Goal: Check status: Check status

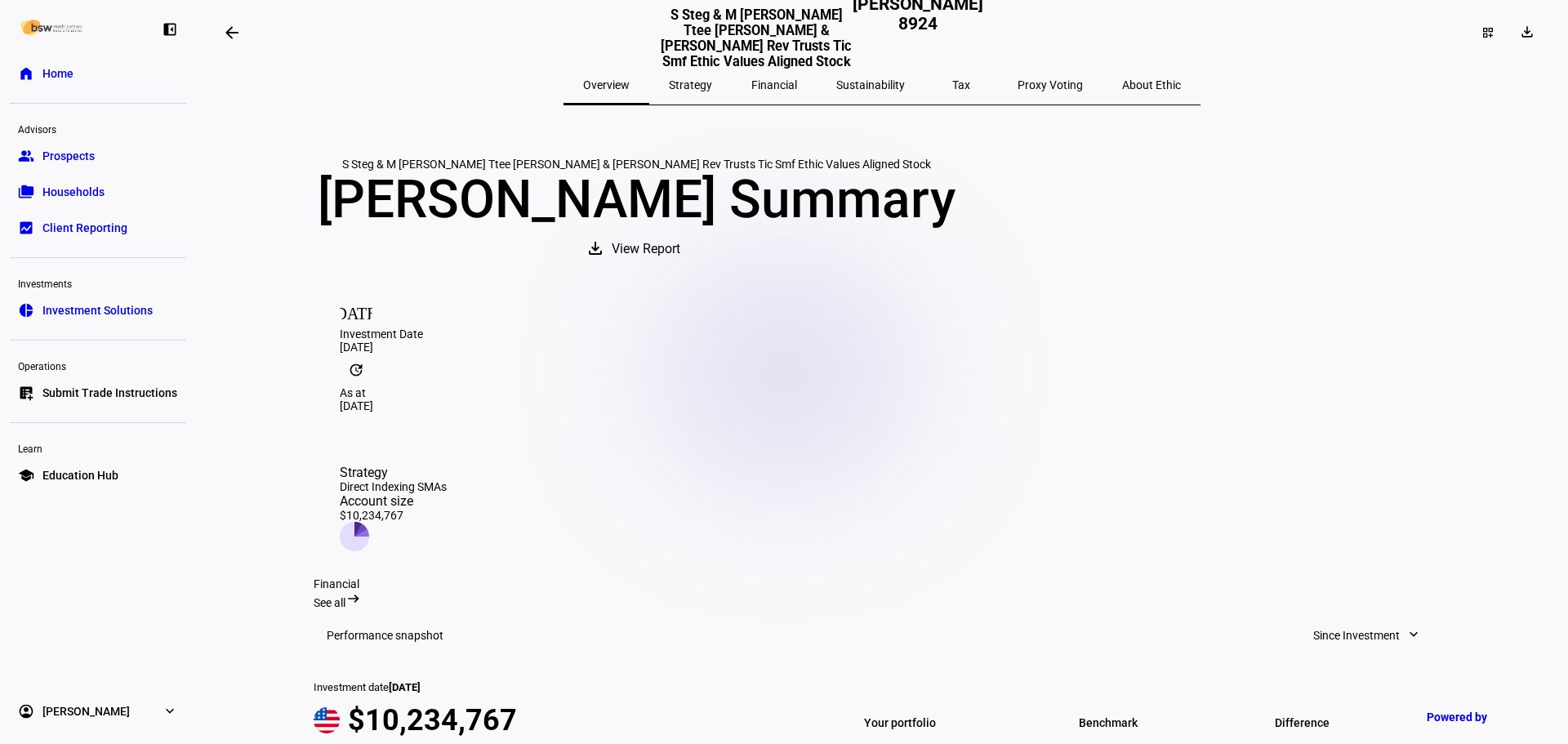
scroll to position [461, 0]
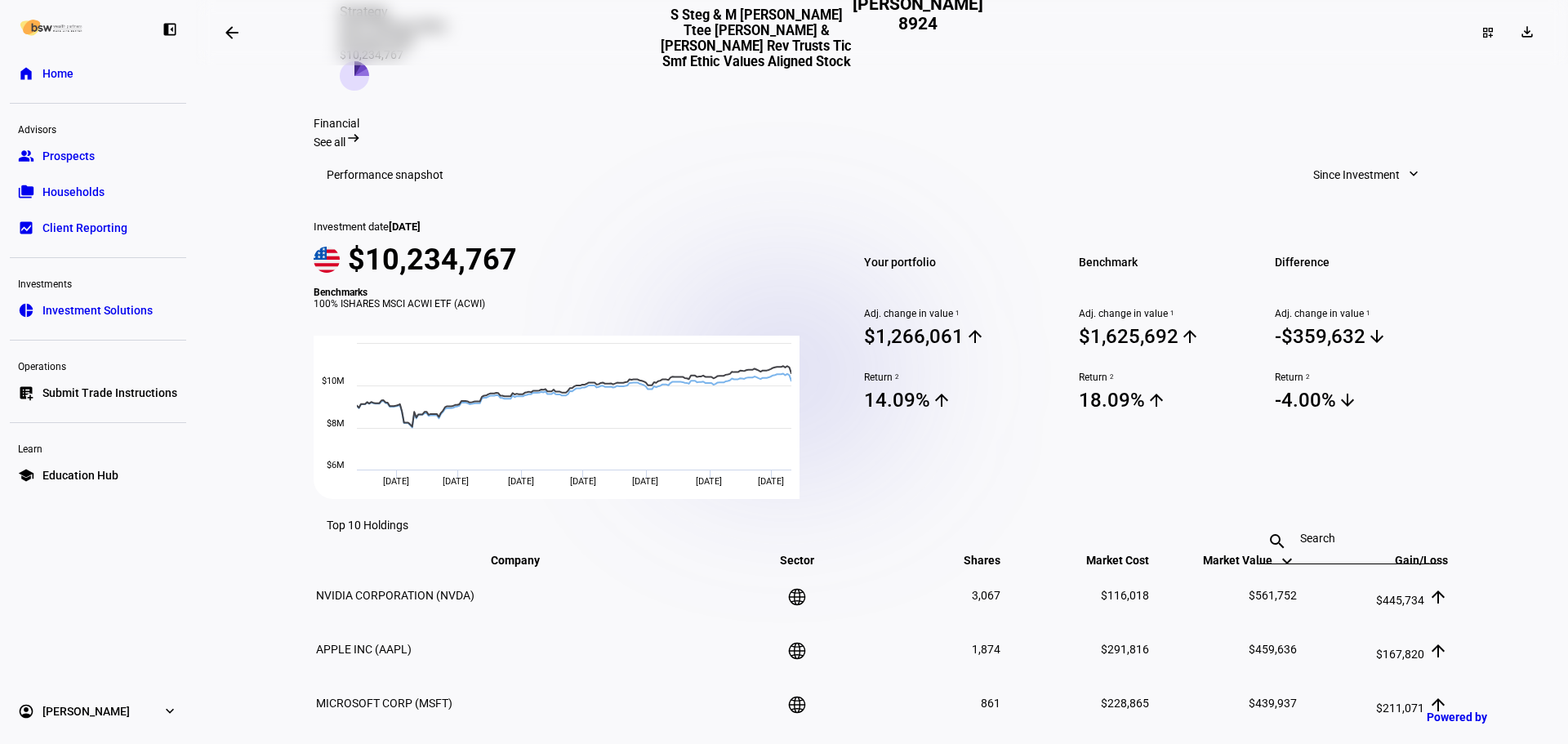
click at [1406, 182] on mat-icon "expand_more" at bounding box center [1414, 174] width 16 height 16
click at [1368, 425] on button "10 Years" at bounding box center [1361, 445] width 155 height 40
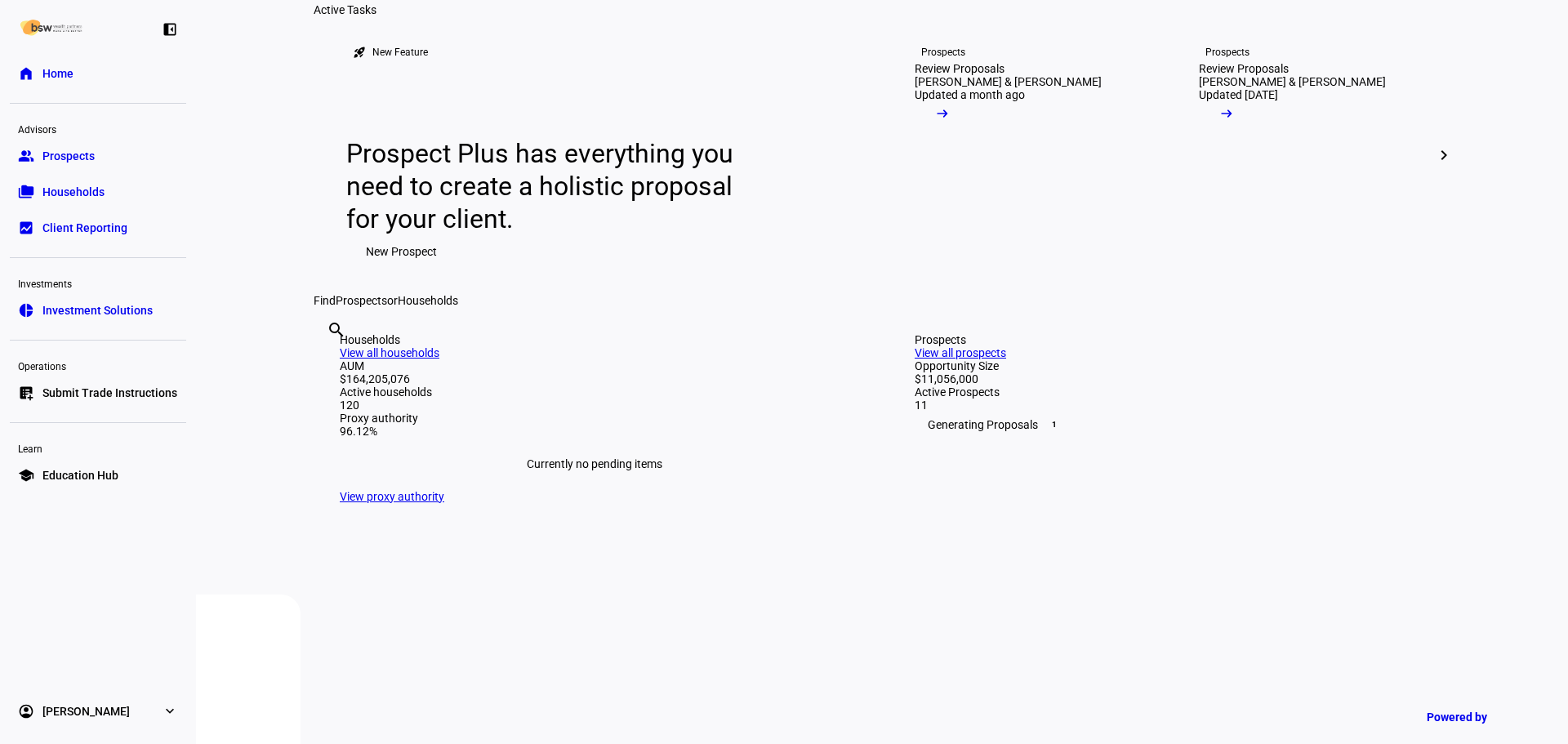
scroll to position [245, 0]
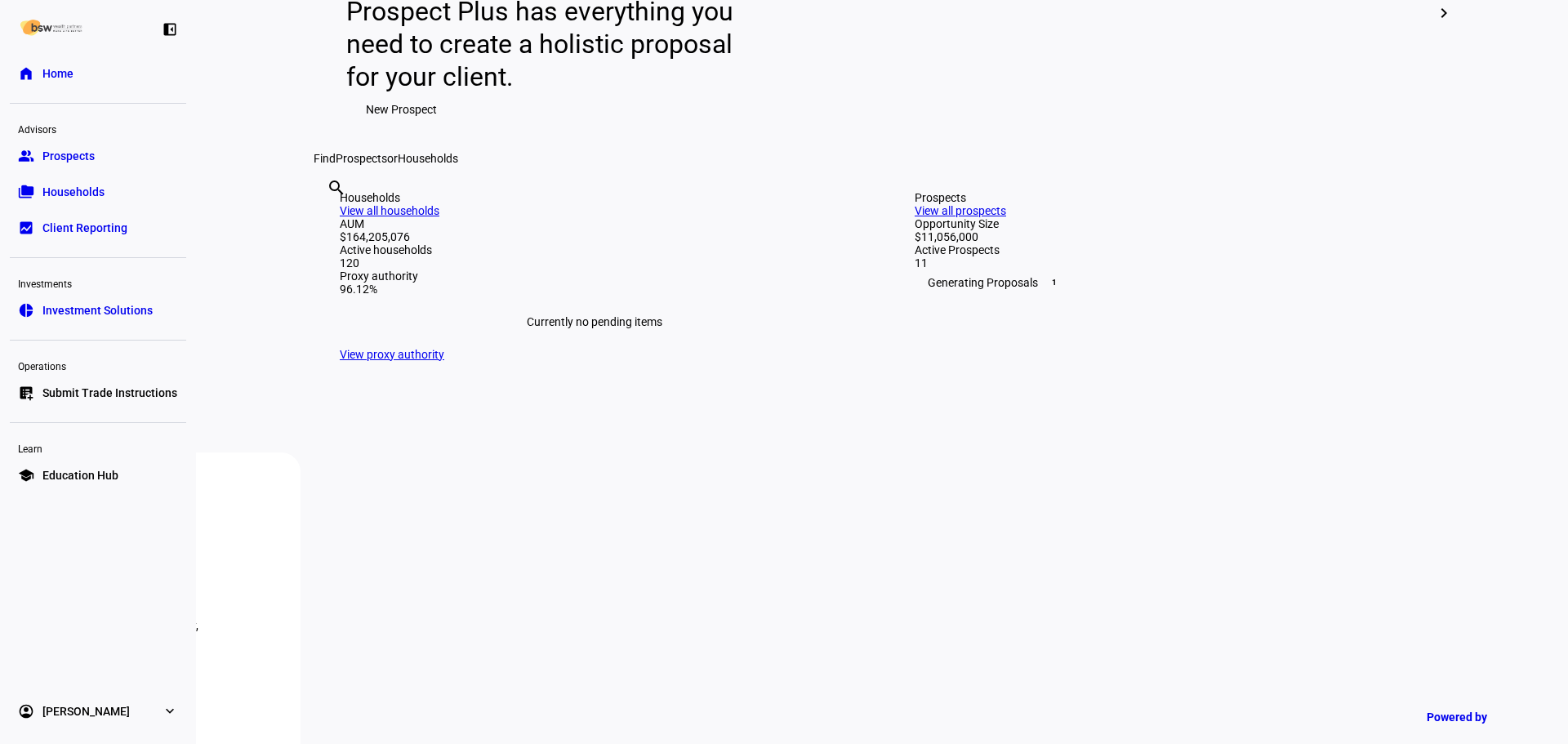
click at [340, 255] on div "search clear" at bounding box center [327, 210] width 26 height 90
click at [330, 220] on input "text" at bounding box center [328, 210] width 3 height 20
type input "wangler"
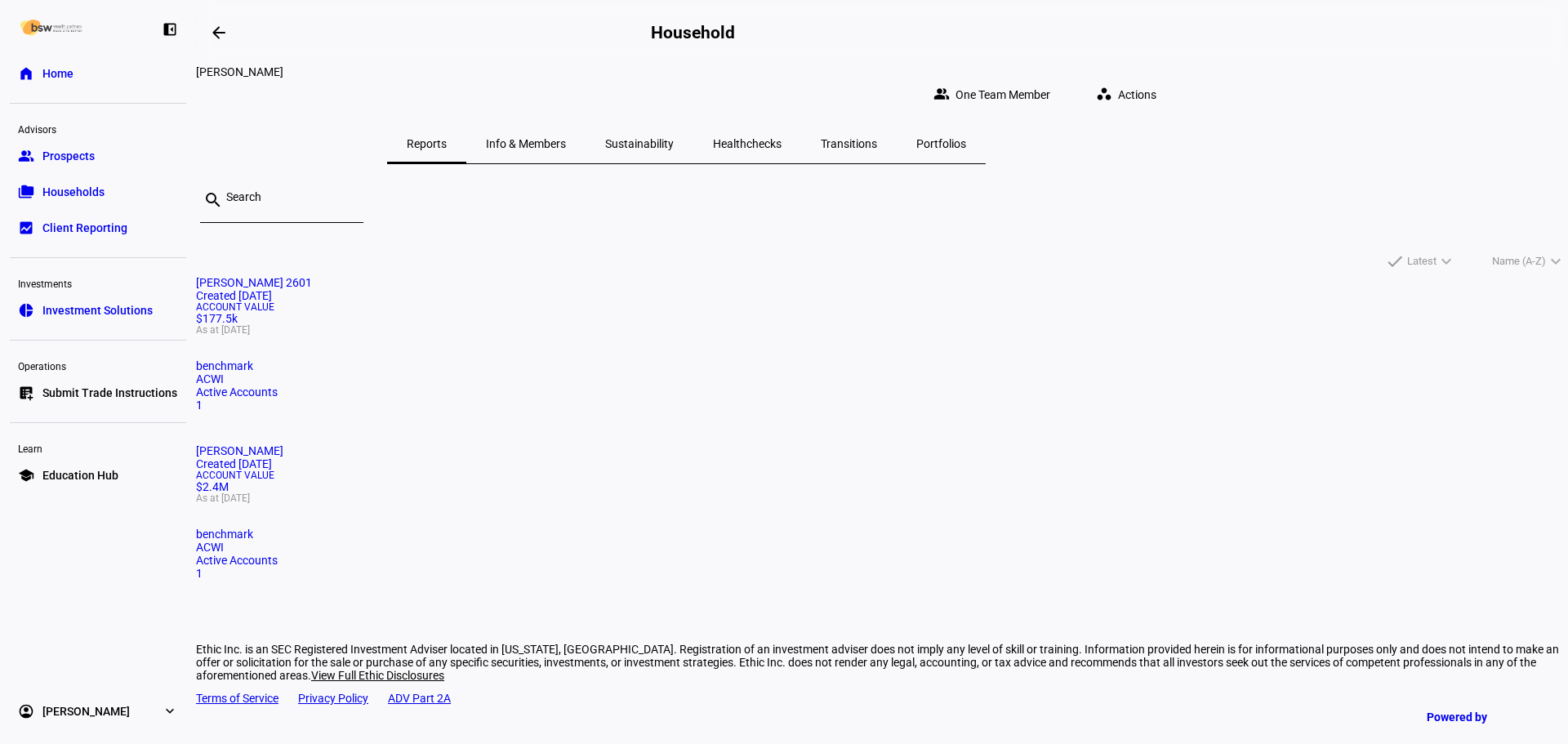
click at [610, 295] on mat-card-title "Elizabeth L Wangler 2601 Created 4 years ago" at bounding box center [882, 290] width 1372 height 26
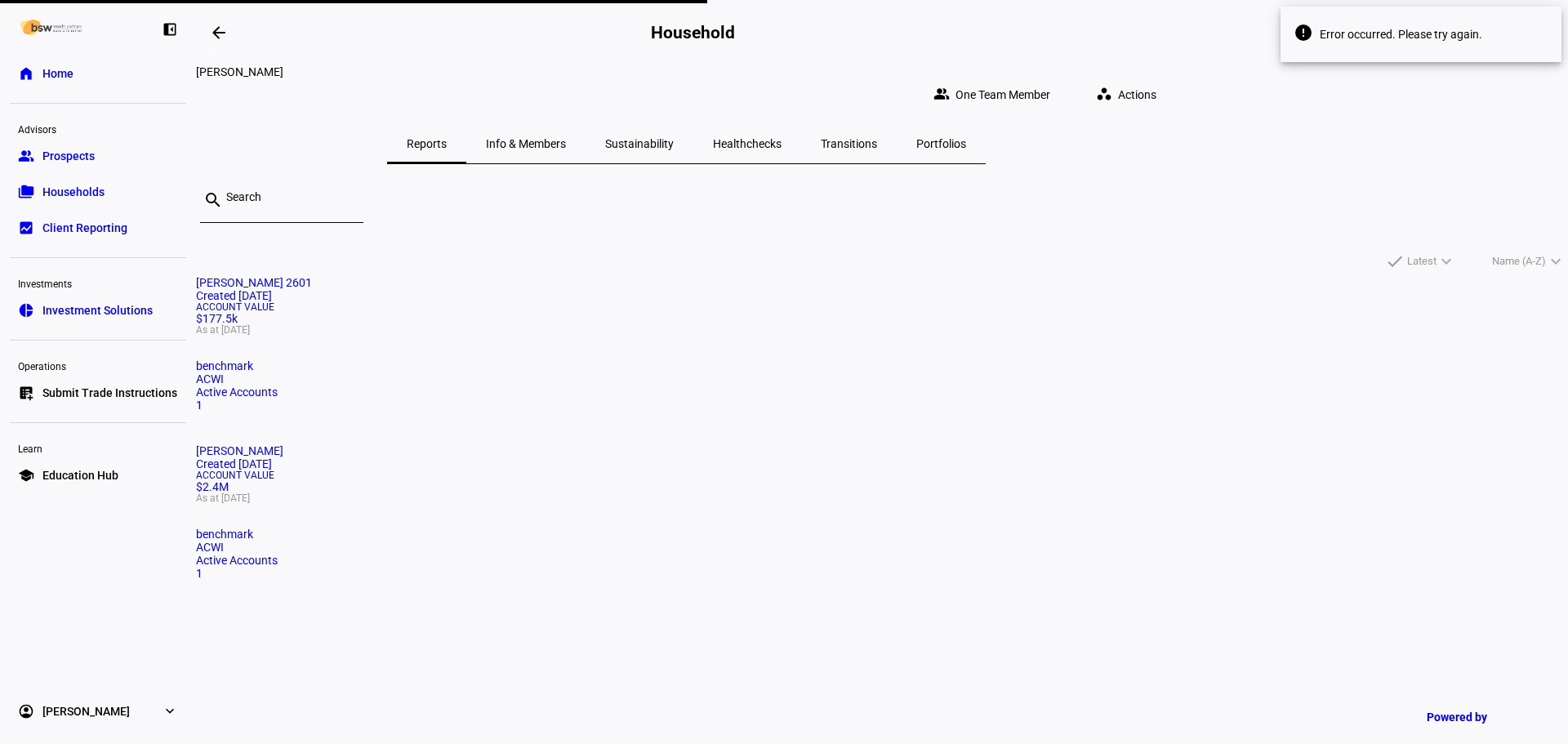
click at [847, 471] on div "Account Value $2.4M As at Oct 10, 2025" at bounding box center [882, 487] width 1372 height 33
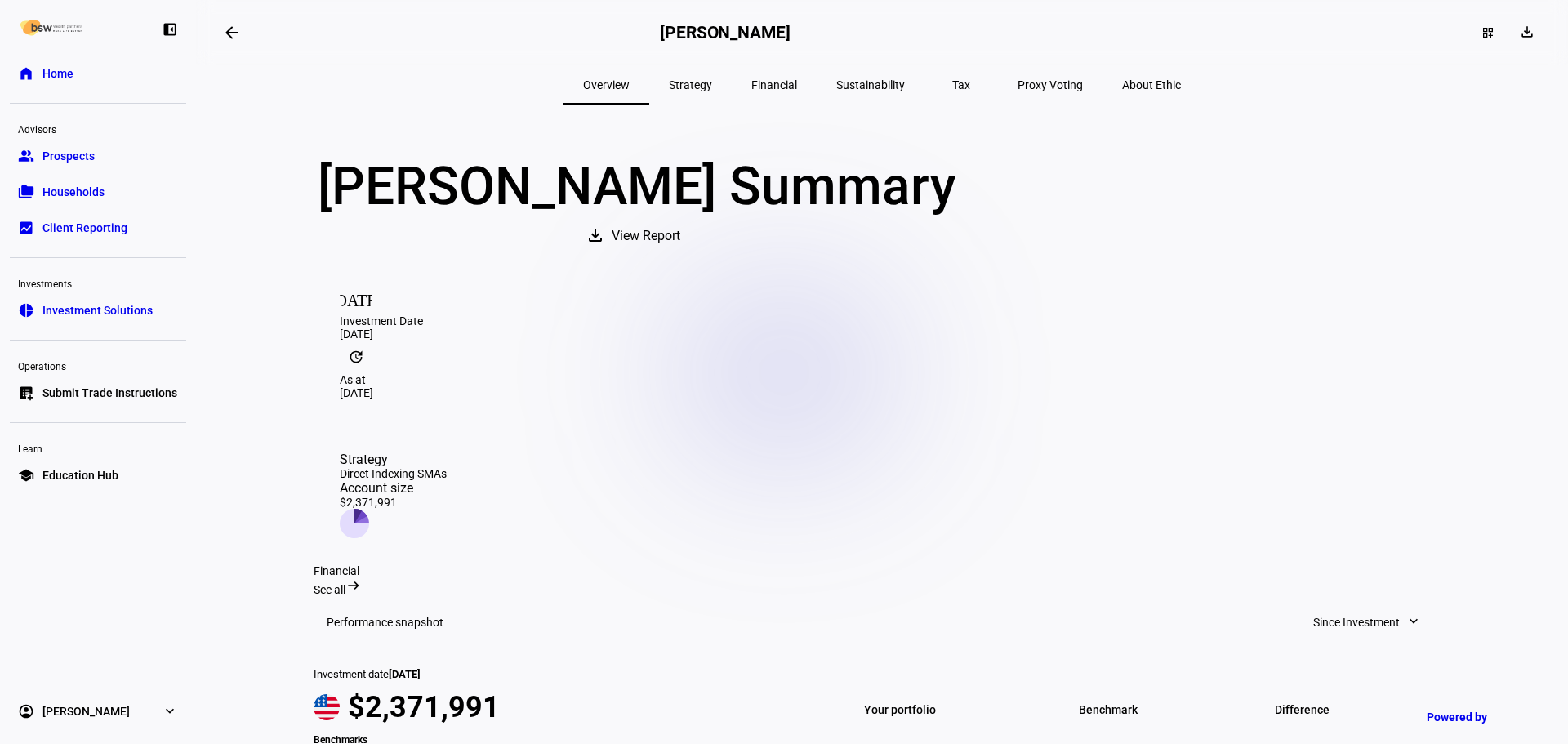
click at [680, 256] on span "View Report" at bounding box center [646, 236] width 68 height 40
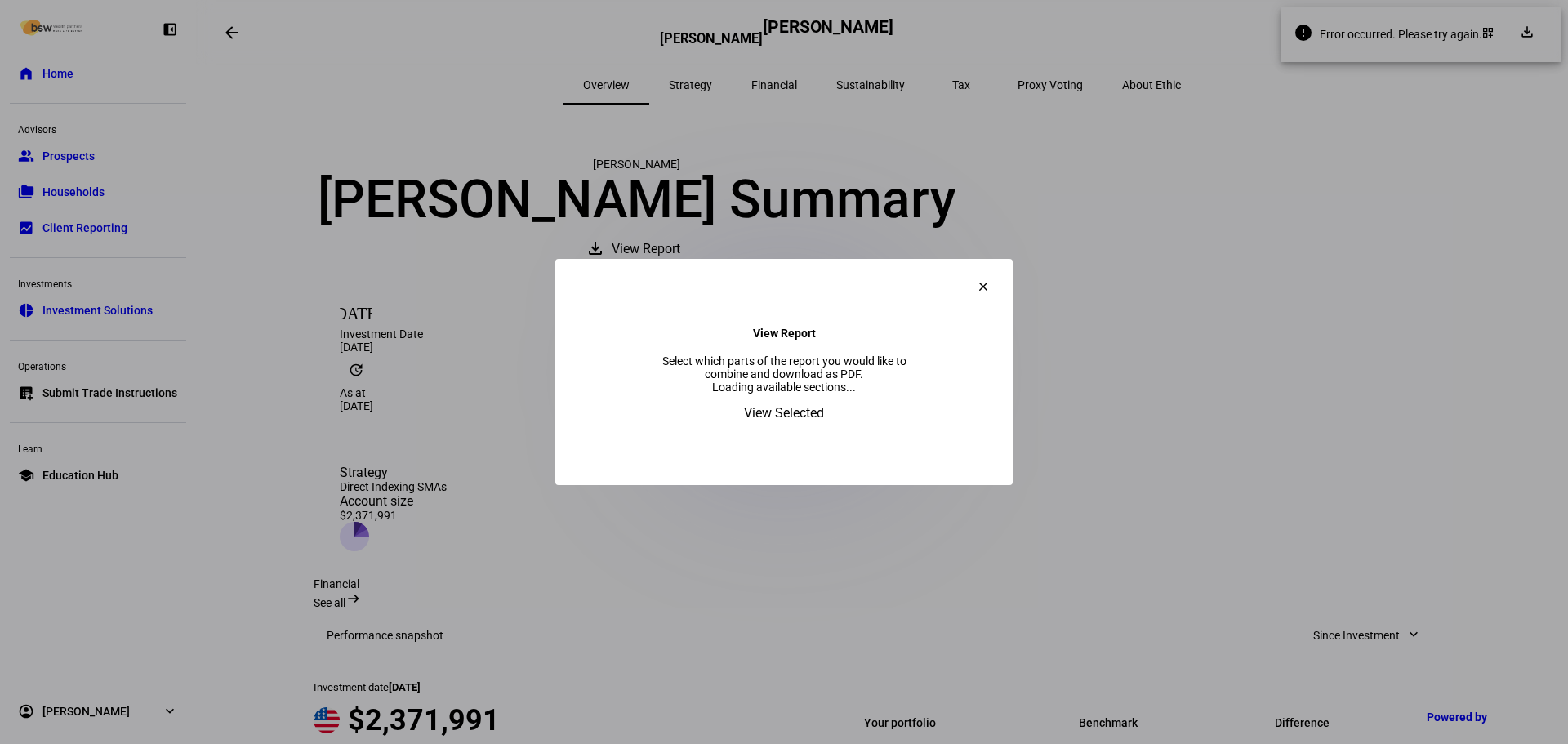
click at [990, 280] on mat-icon "clear" at bounding box center [983, 287] width 15 height 15
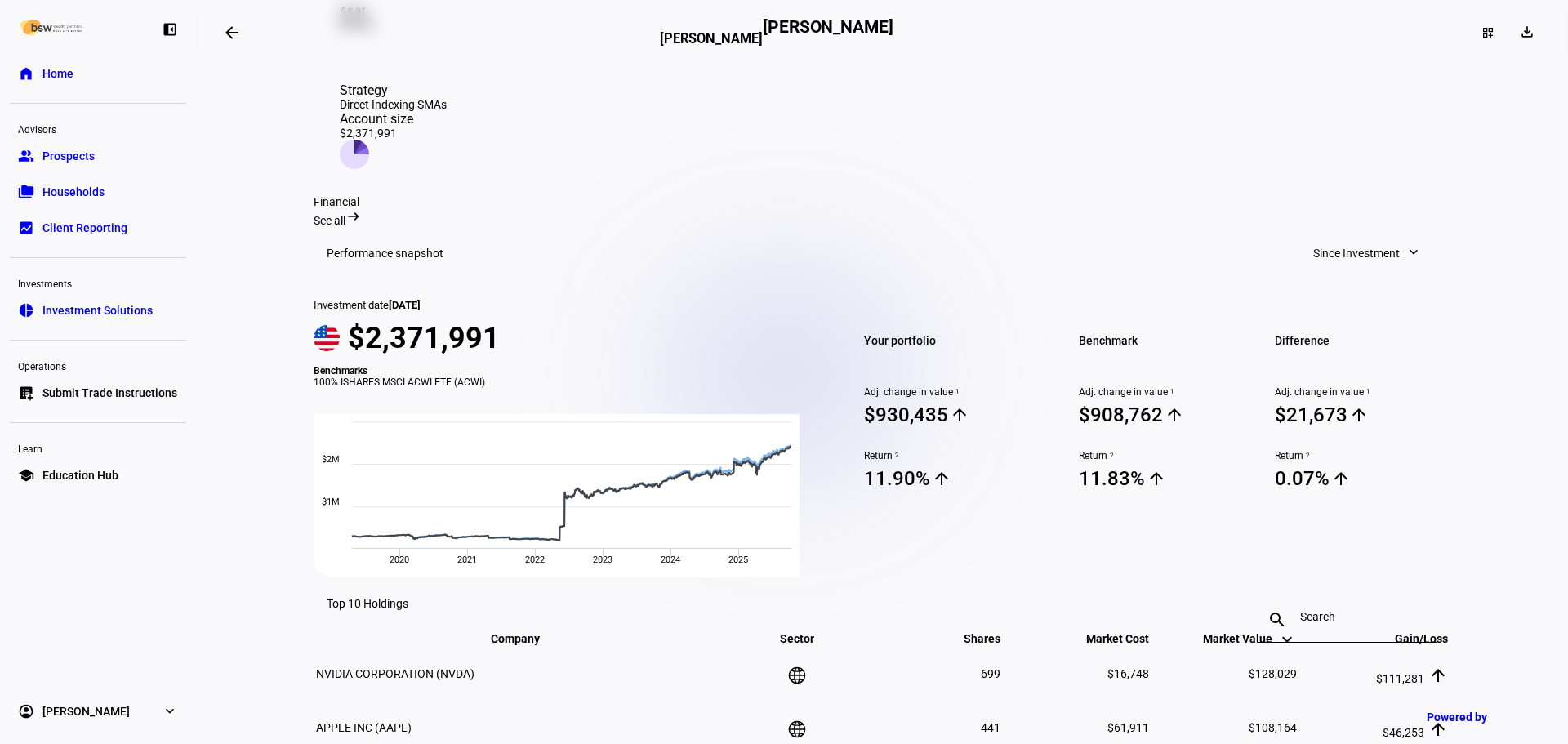
scroll to position [491, 0]
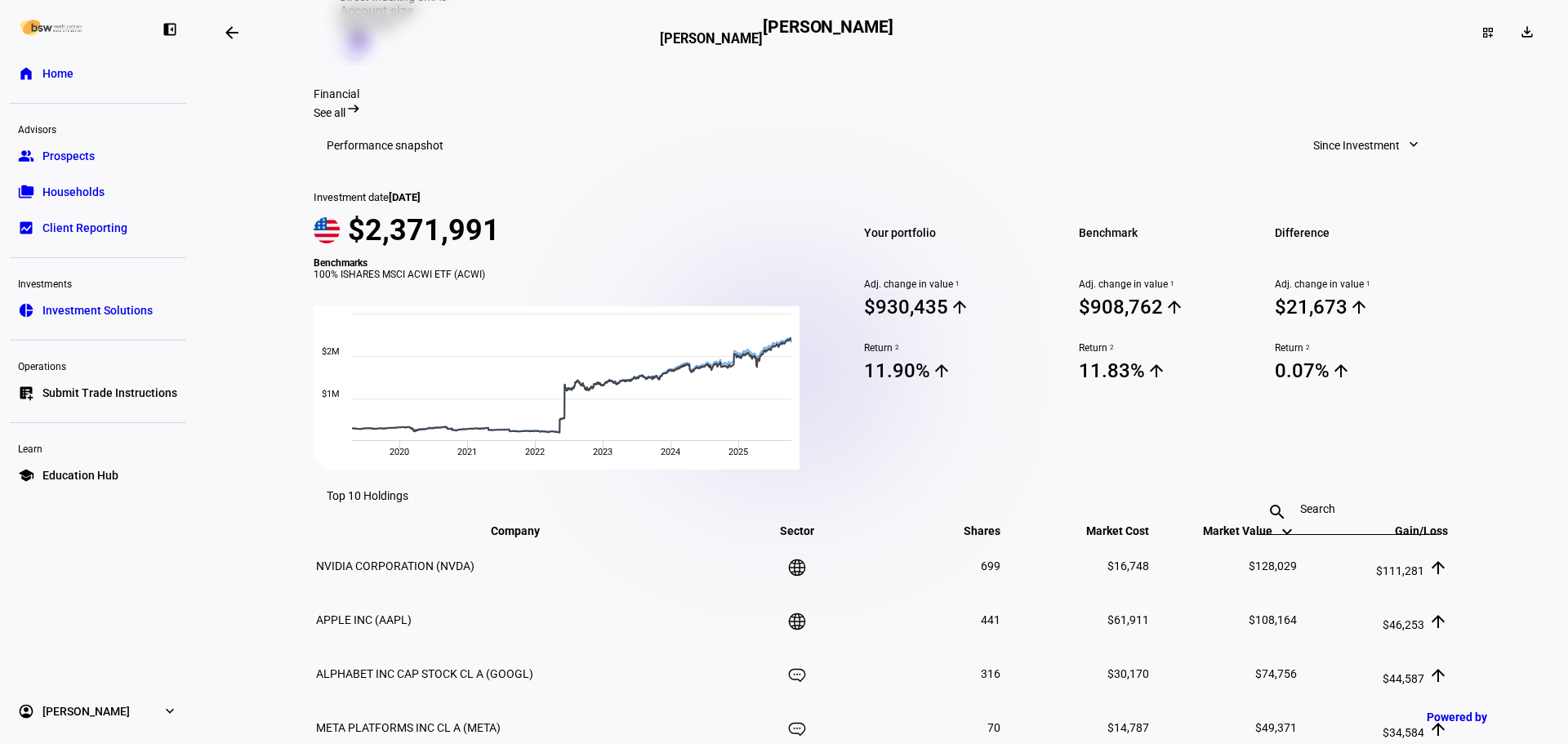
click at [1386, 147] on span "Since Investment" at bounding box center [1357, 146] width 86 height 33
click at [1348, 266] on div "Year to Date" at bounding box center [1361, 272] width 136 height 13
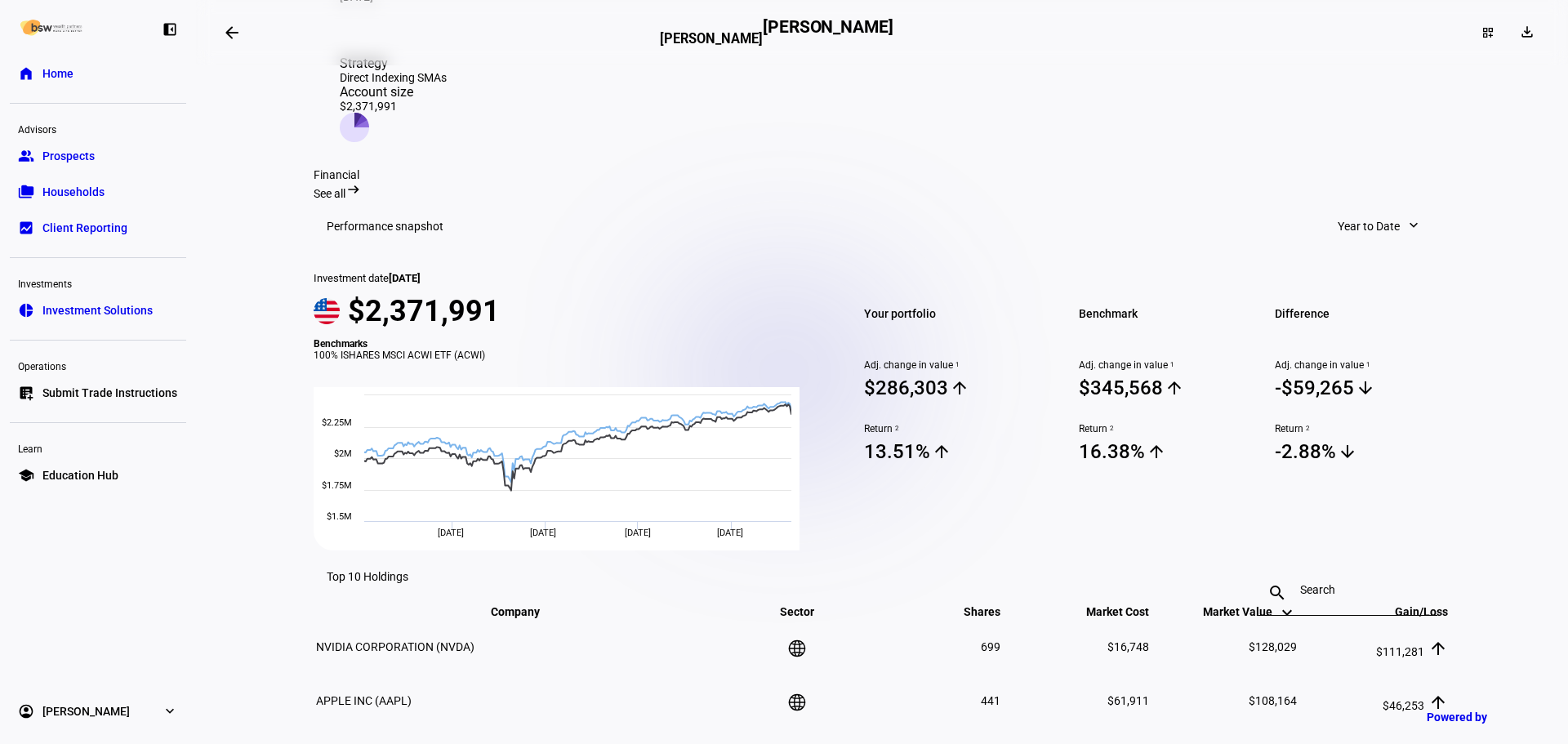
scroll to position [408, 0]
click at [1392, 230] on span at bounding box center [1379, 227] width 116 height 33
click at [1377, 505] on div "Since Investment" at bounding box center [1386, 511] width 136 height 13
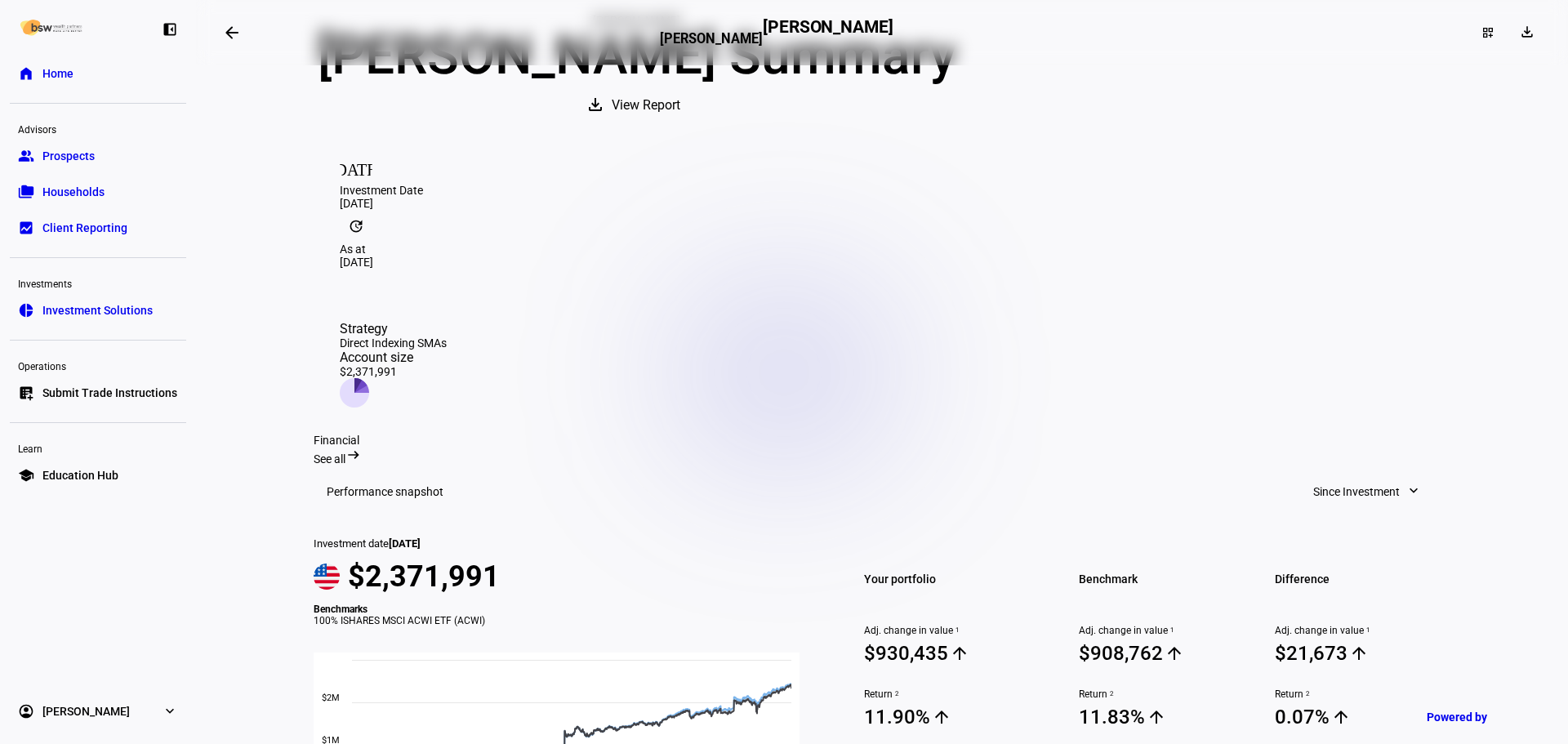
scroll to position [0, 0]
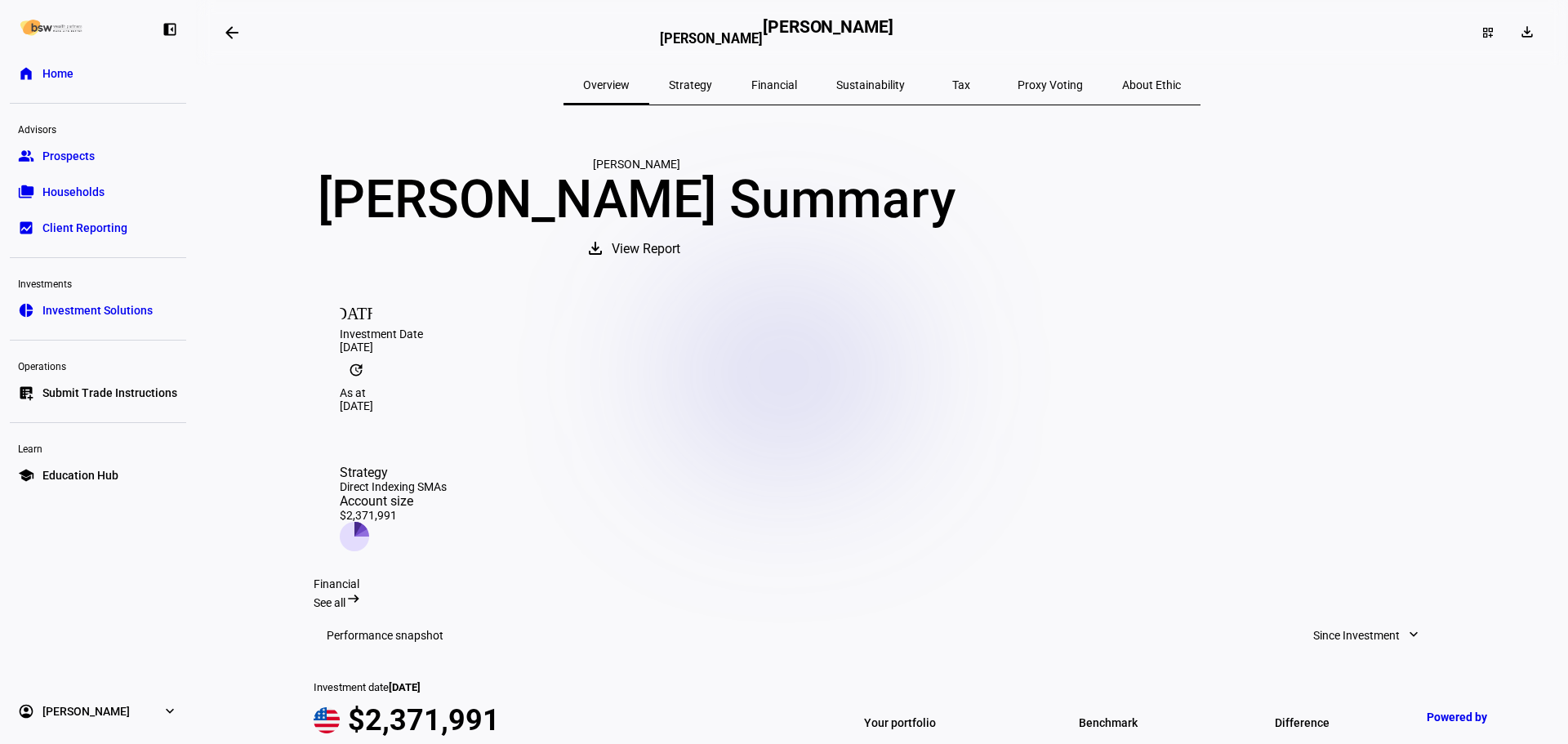
click at [708, 86] on span "Strategy" at bounding box center [690, 85] width 44 height 12
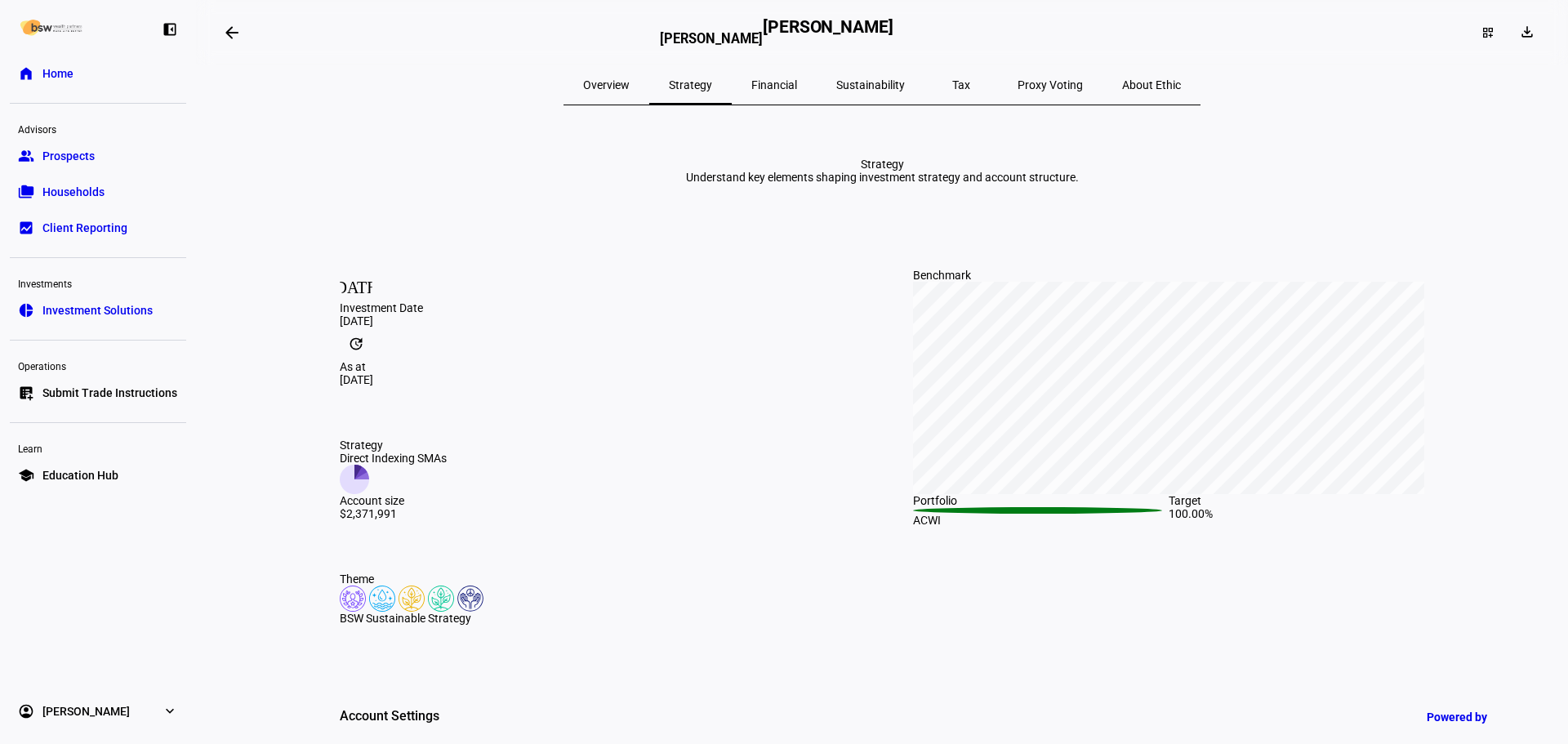
click at [787, 86] on span "Financial" at bounding box center [774, 85] width 46 height 12
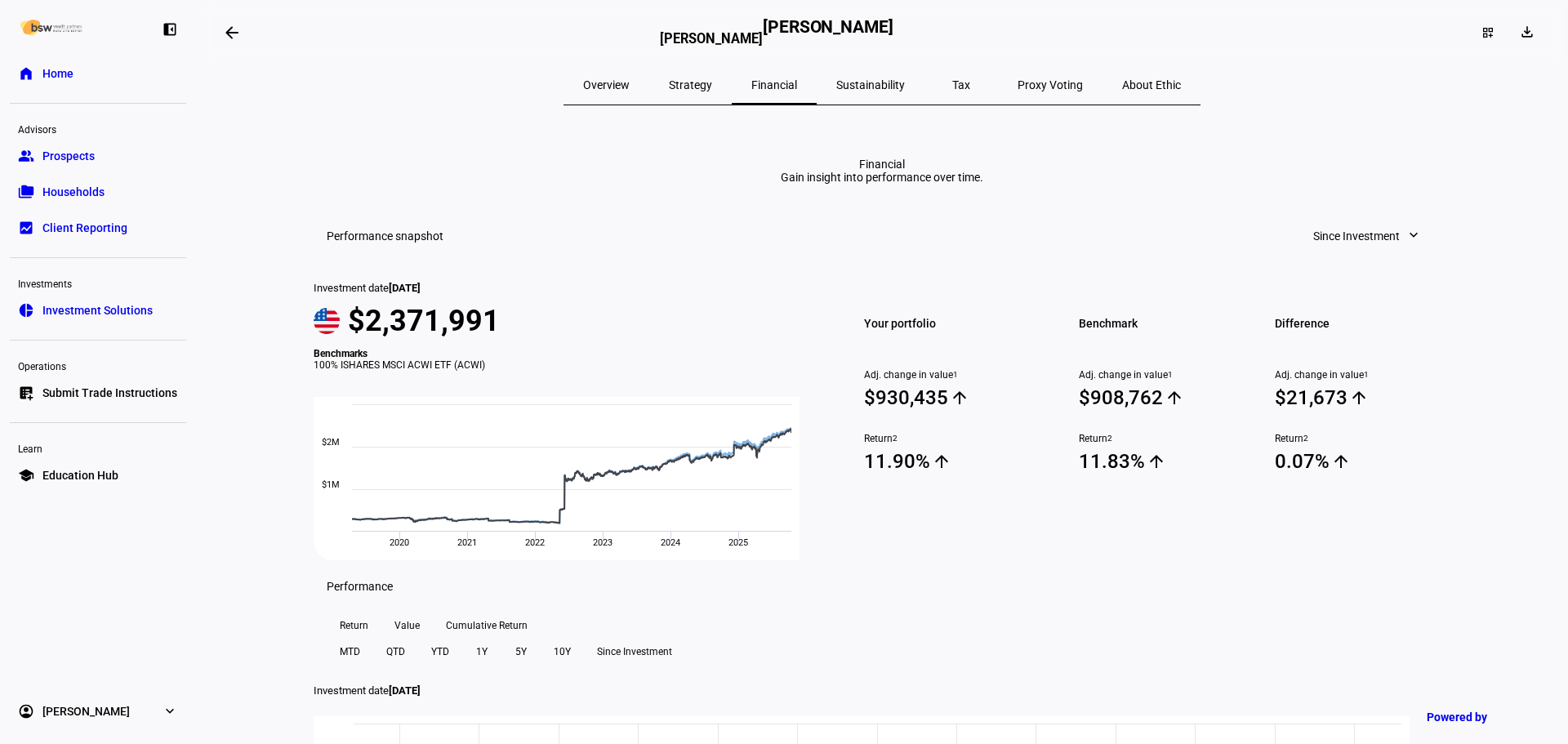
click at [887, 90] on span "Sustainability" at bounding box center [870, 85] width 68 height 12
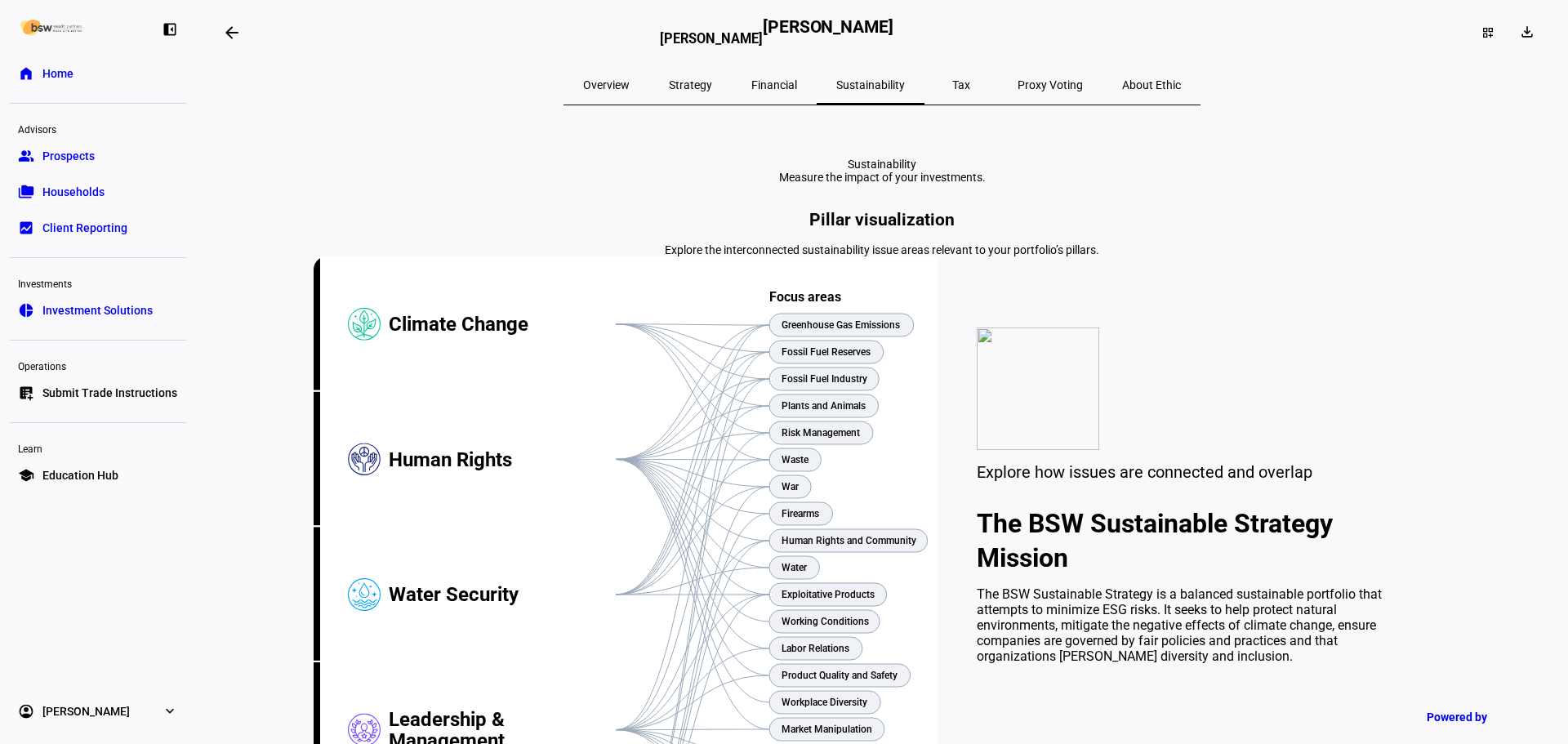
click at [953, 84] on span "Tax" at bounding box center [962, 85] width 18 height 12
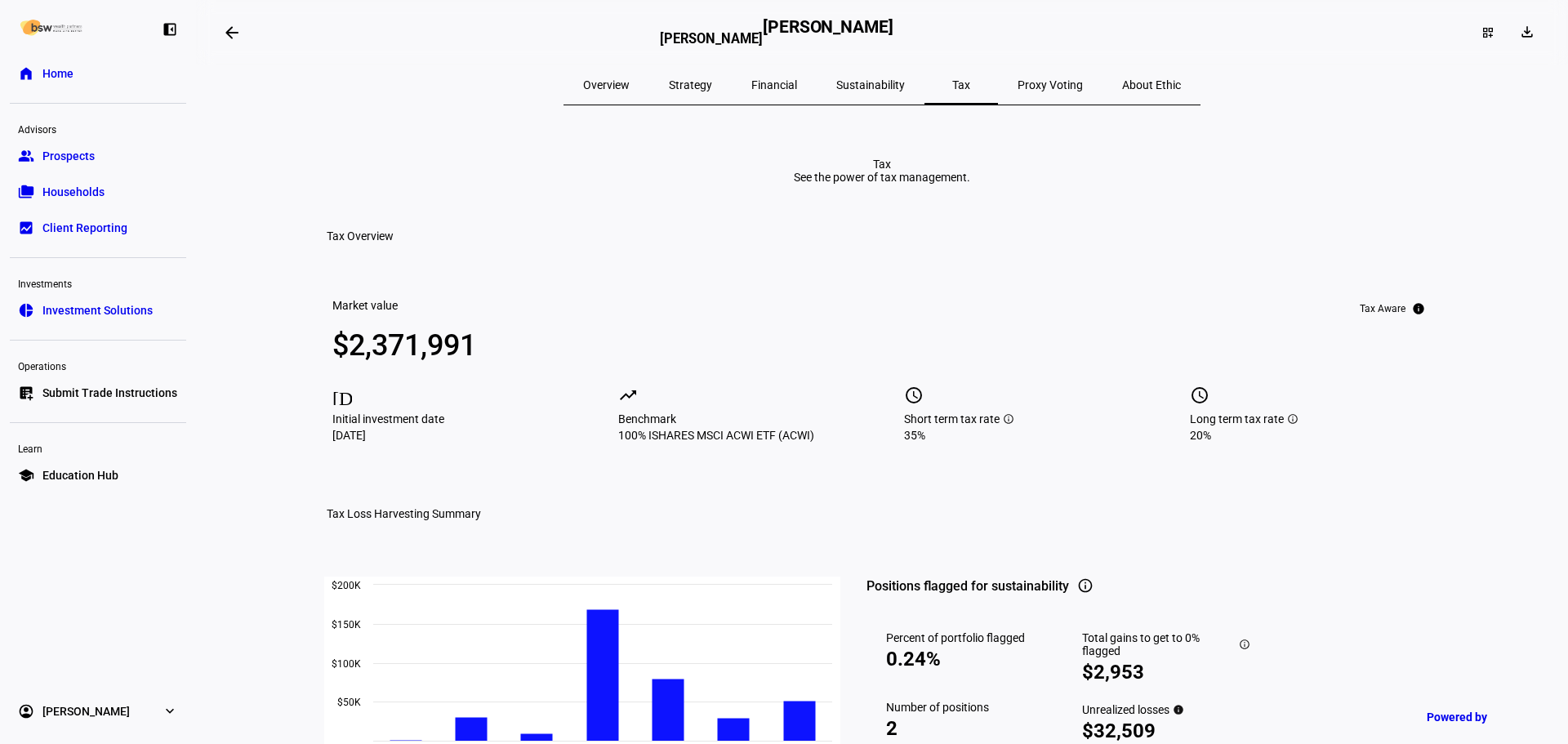
click at [1018, 85] on span "Proxy Voting" at bounding box center [1050, 85] width 65 height 12
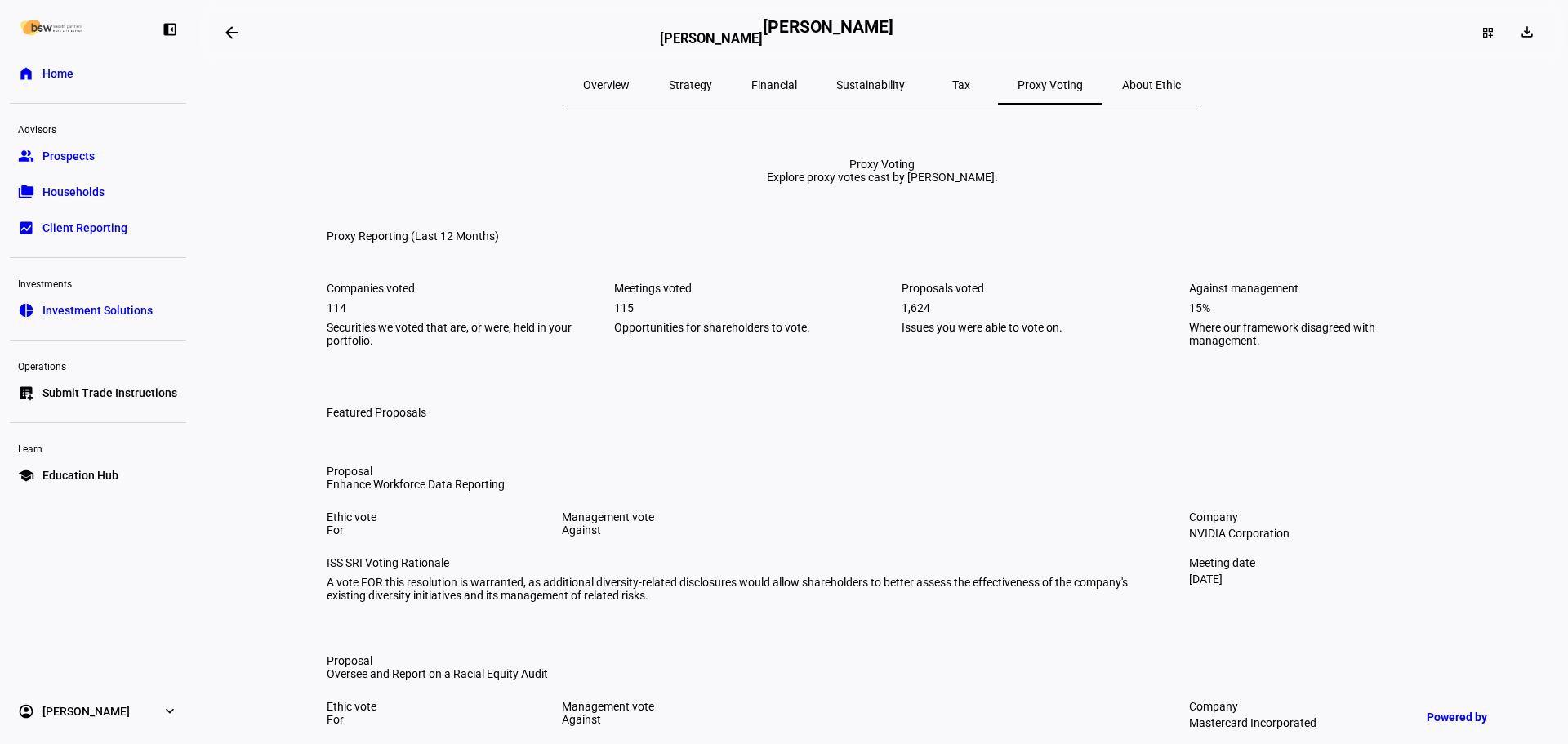
click at [1122, 94] on span "About Ethic" at bounding box center [1151, 85] width 58 height 40
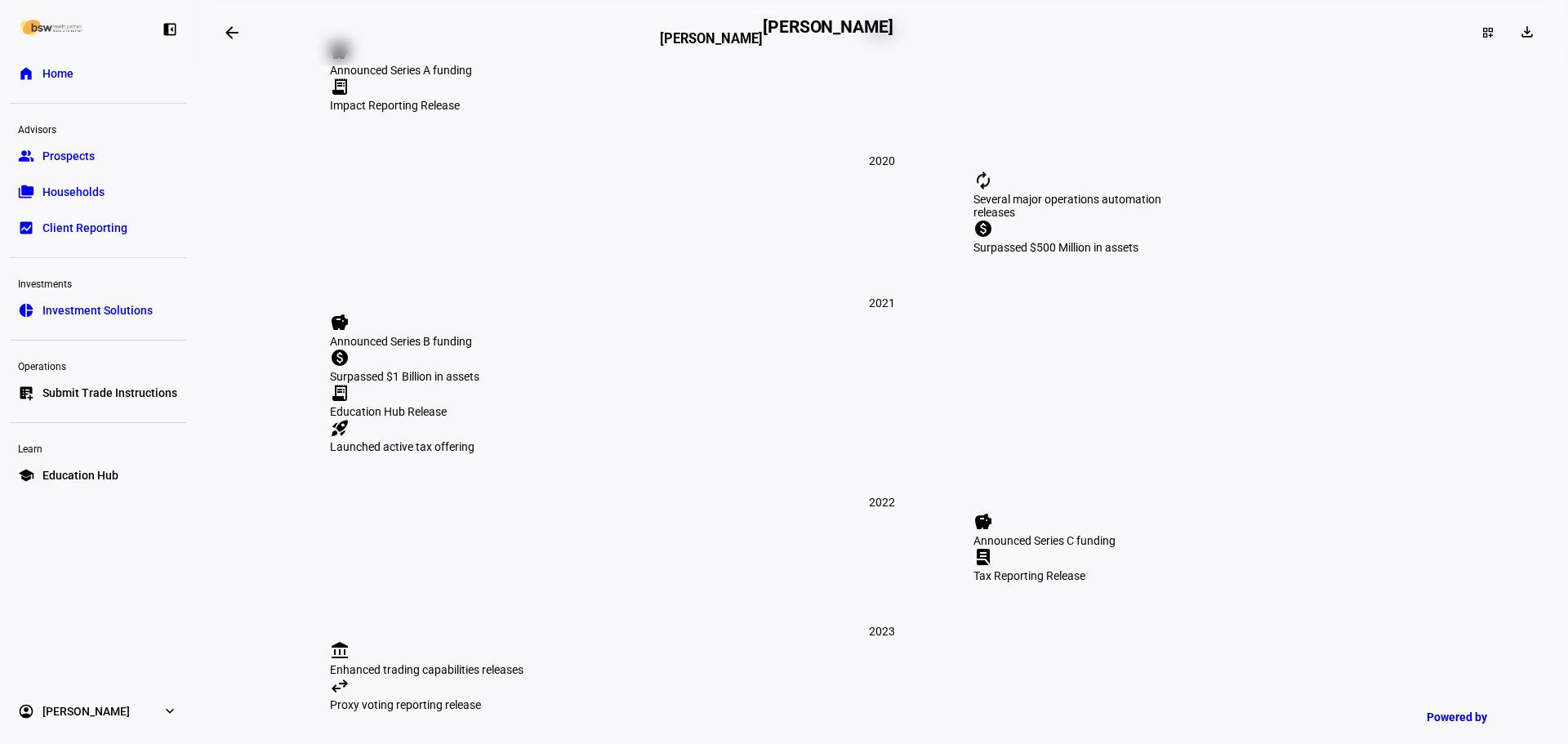
scroll to position [2288, 0]
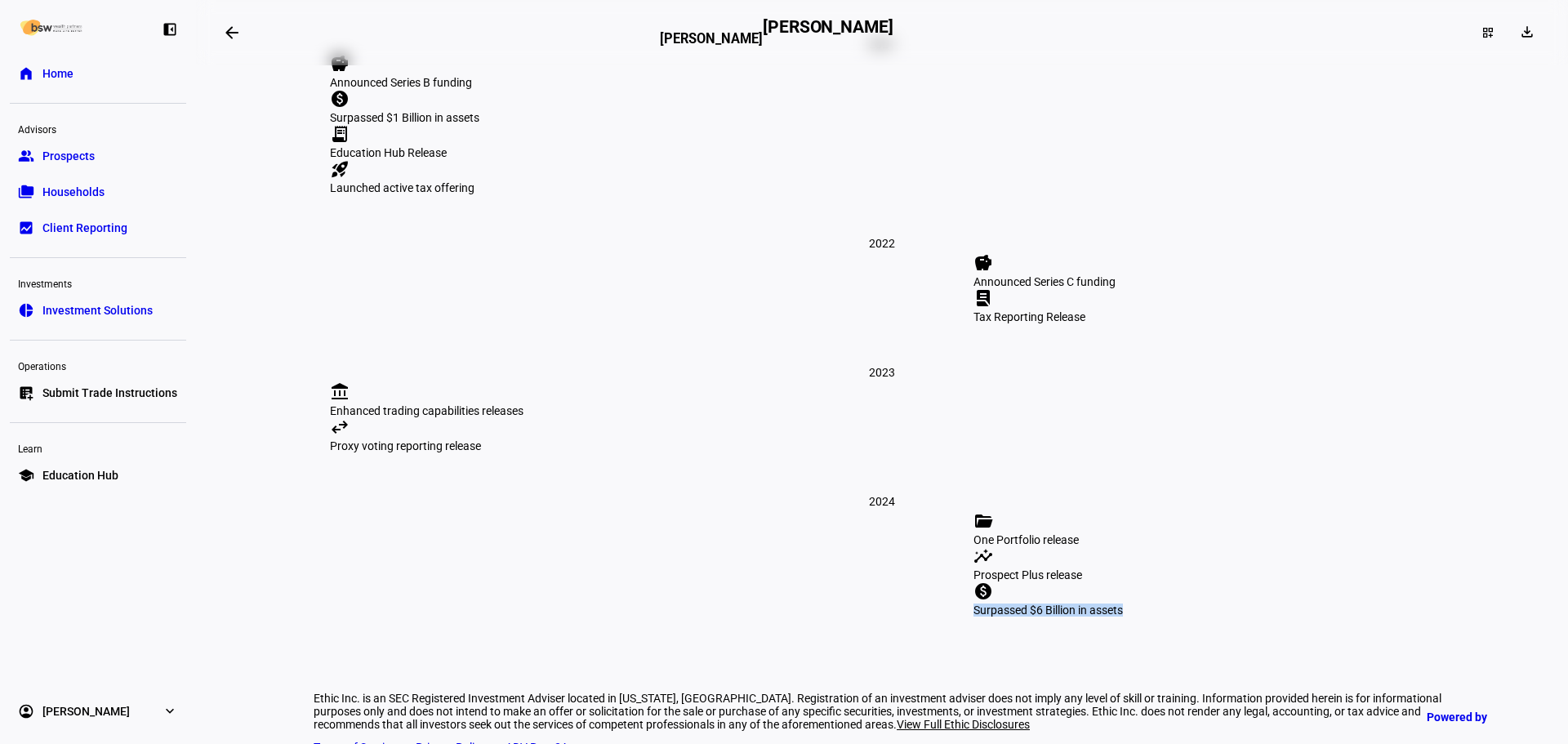
click at [1555, 592] on eth-layout-page-content "arrow_backwards Elizabeth L Wangler Elizabeth Wangler dashboard_customize downl…" at bounding box center [882, 372] width 1372 height 744
click at [1514, 576] on eth-layout-page-content "arrow_backwards Elizabeth L Wangler Elizabeth Wangler dashboard_customize downl…" at bounding box center [882, 372] width 1372 height 744
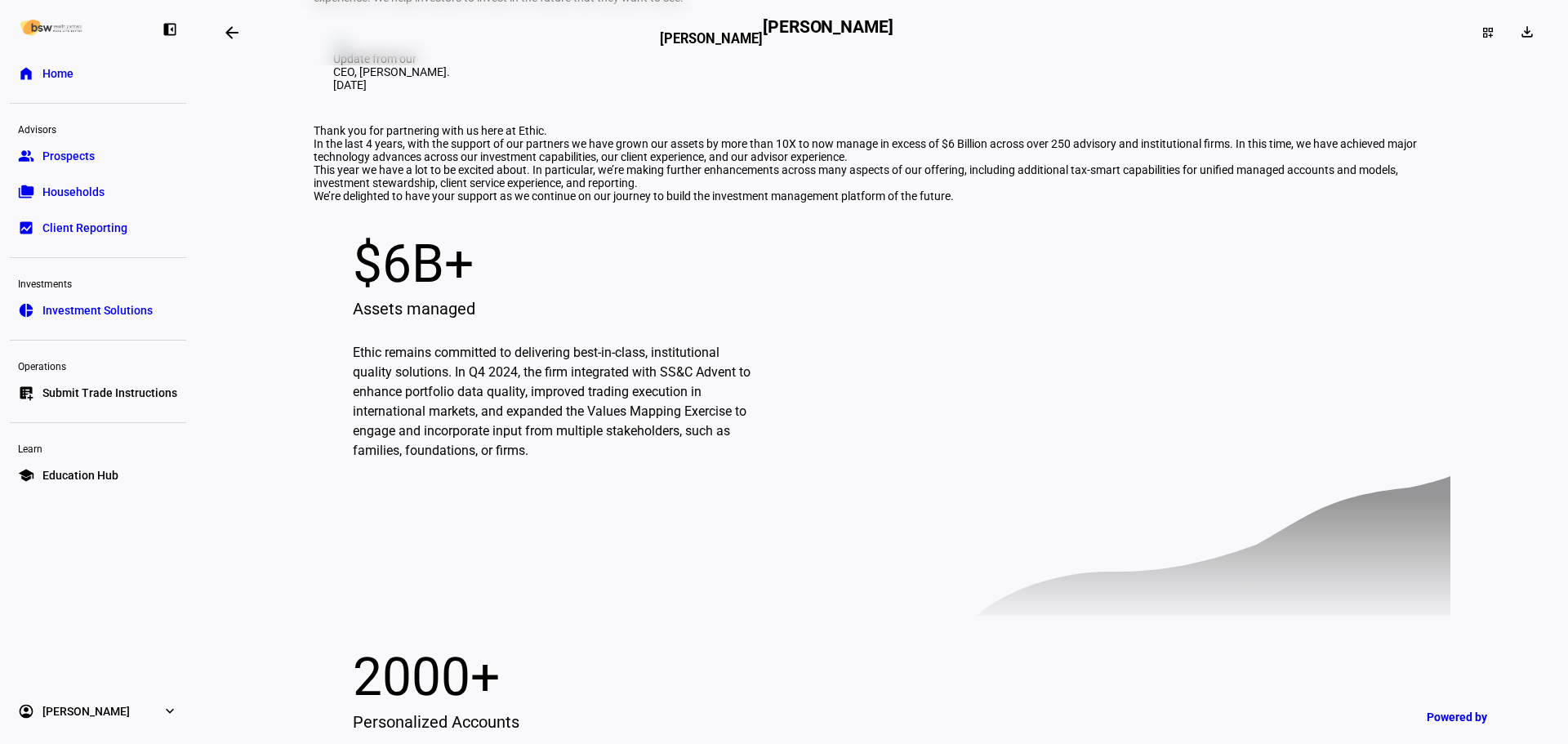
scroll to position [0, 0]
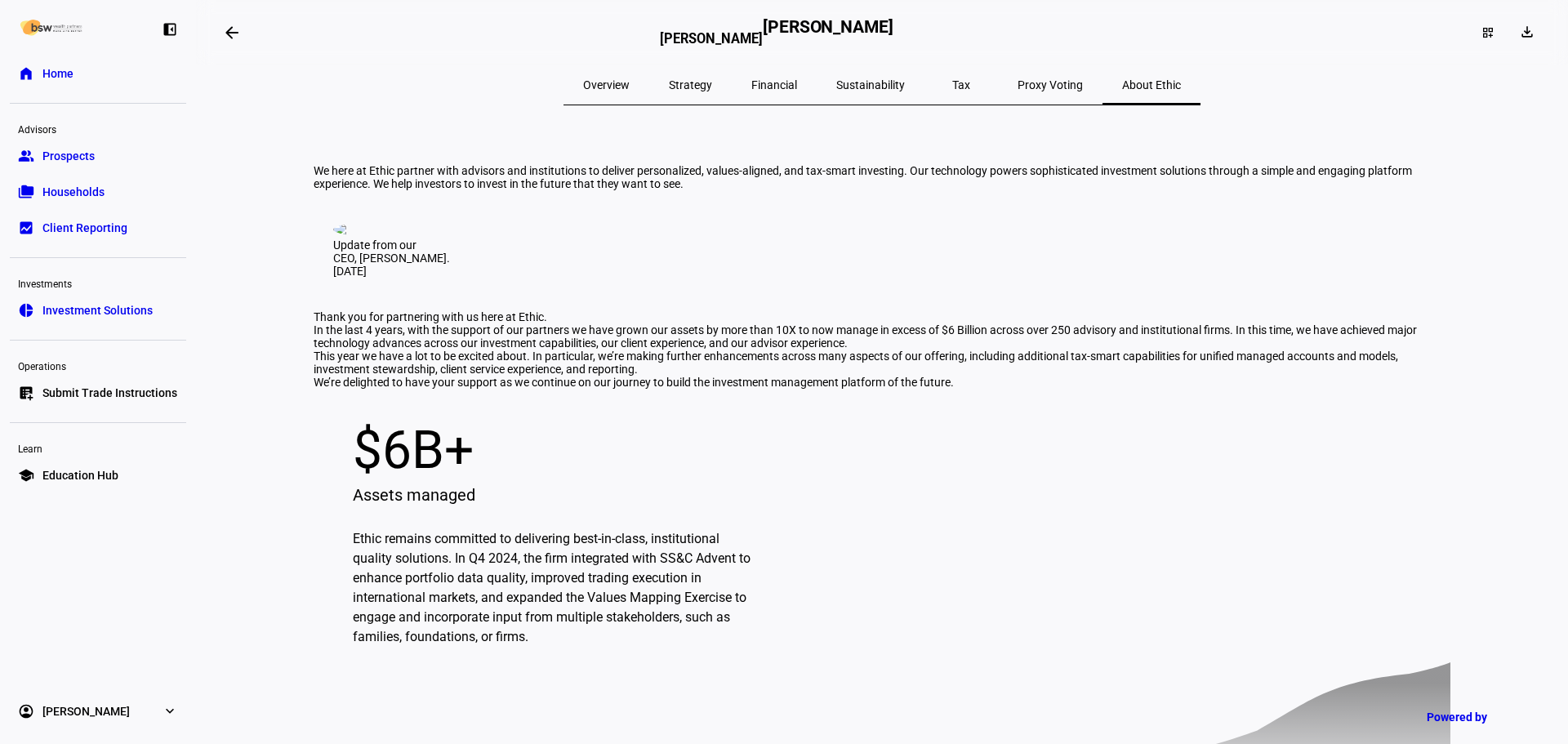
click at [629, 88] on span "Overview" at bounding box center [606, 85] width 47 height 12
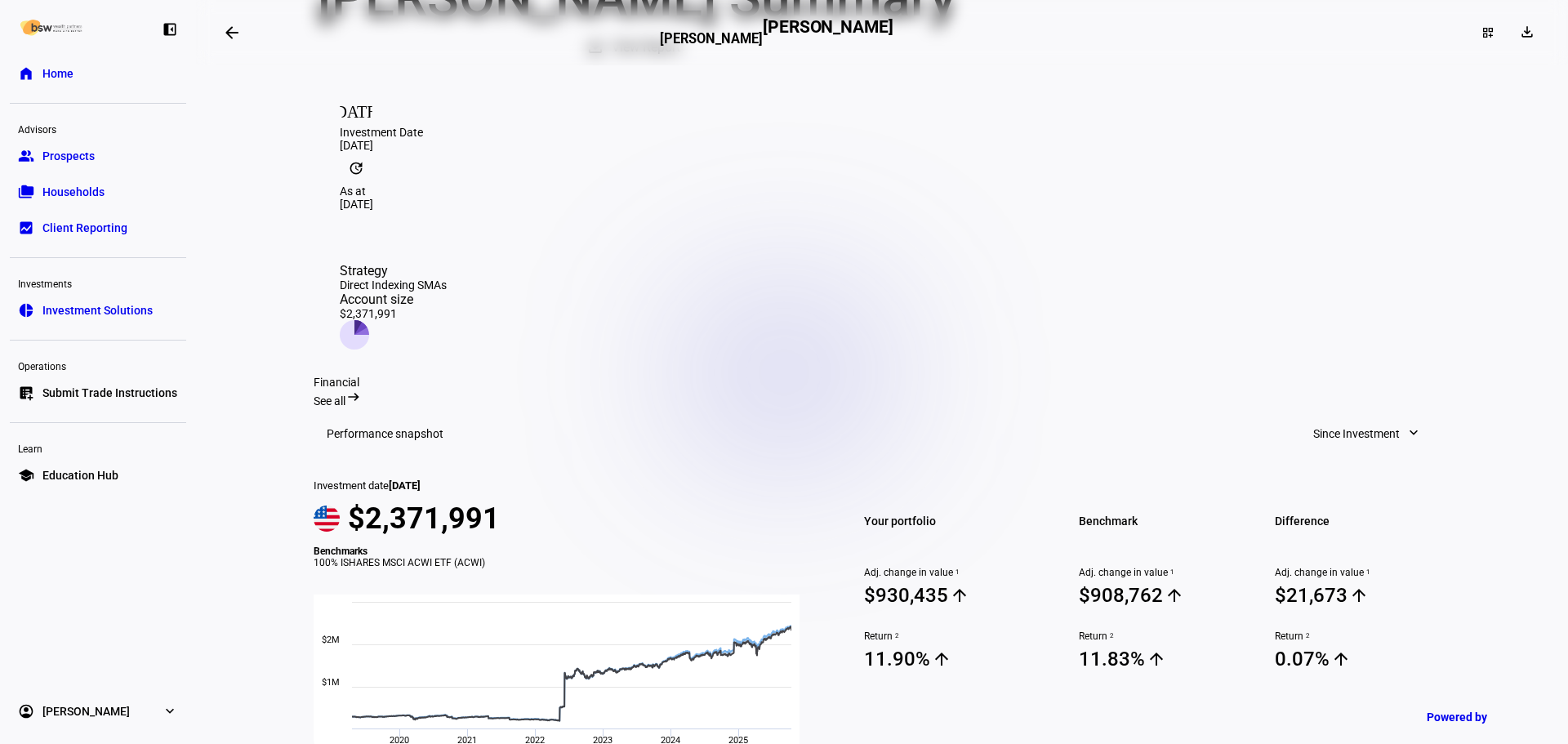
scroll to position [408, 0]
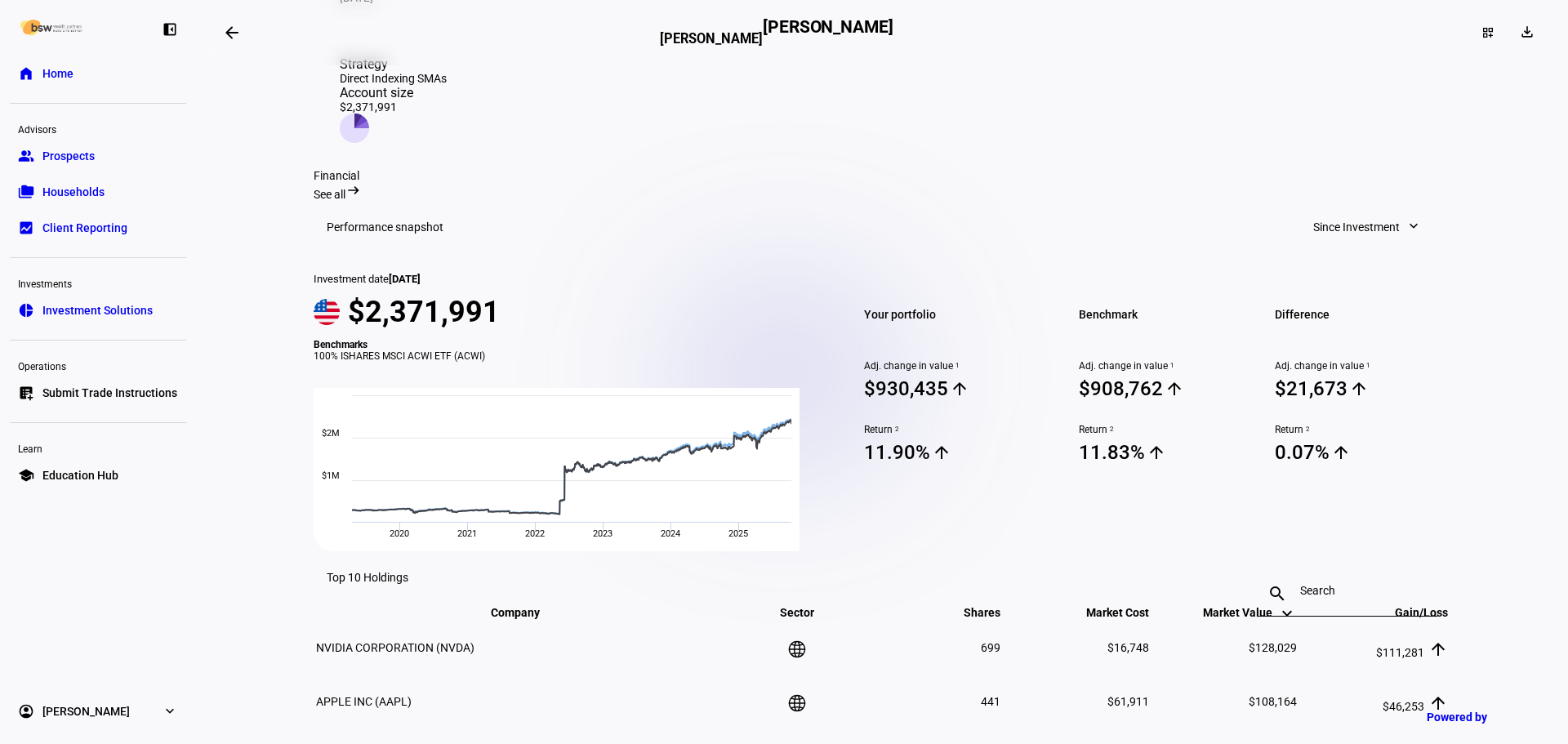
click at [1357, 249] on mat-toolbar "Performance snapshot Since Investment expand_more" at bounding box center [882, 227] width 1137 height 53
click at [1362, 241] on span "Since Investment" at bounding box center [1357, 227] width 86 height 33
click at [1380, 347] on div "Year to Date" at bounding box center [1361, 354] width 136 height 13
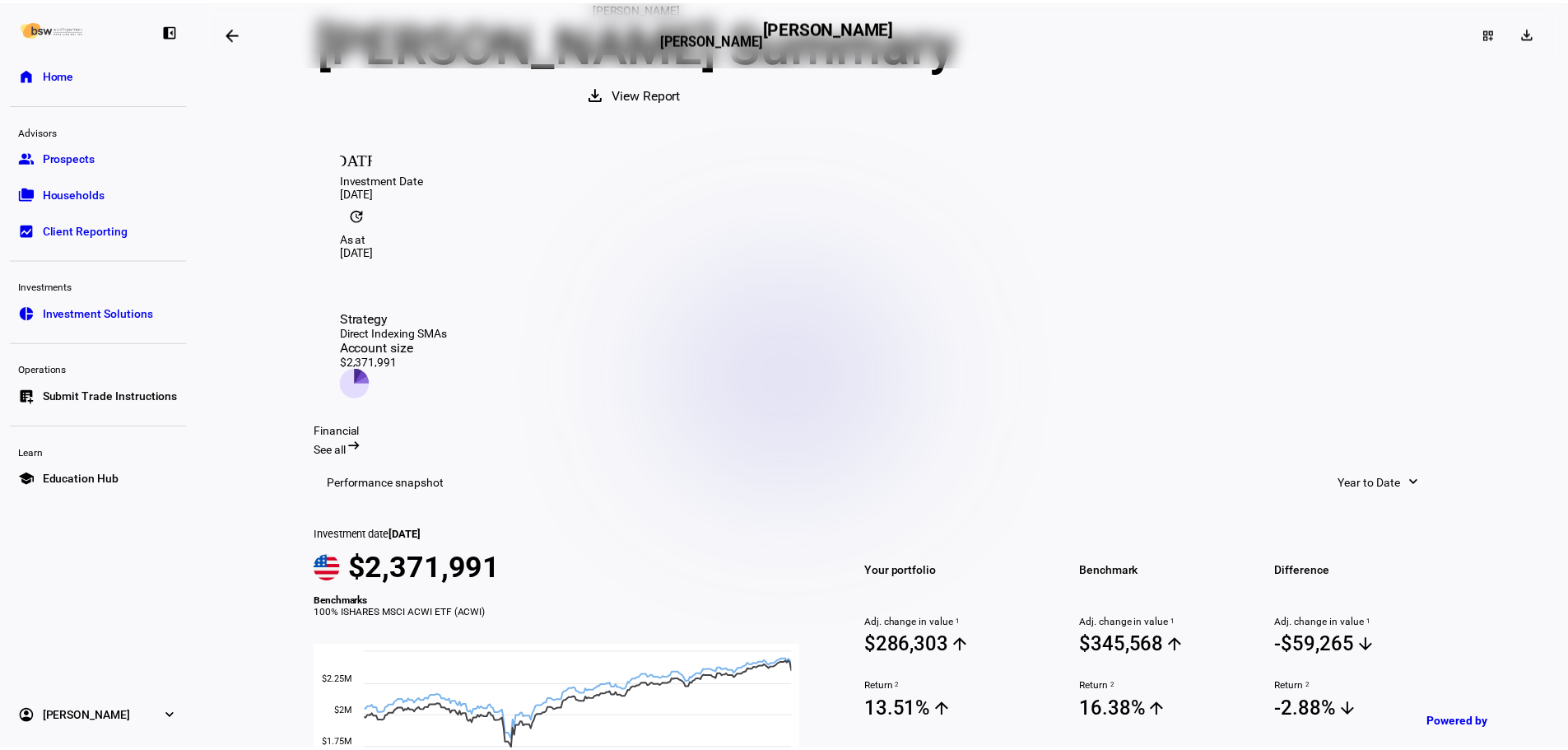
scroll to position [0, 0]
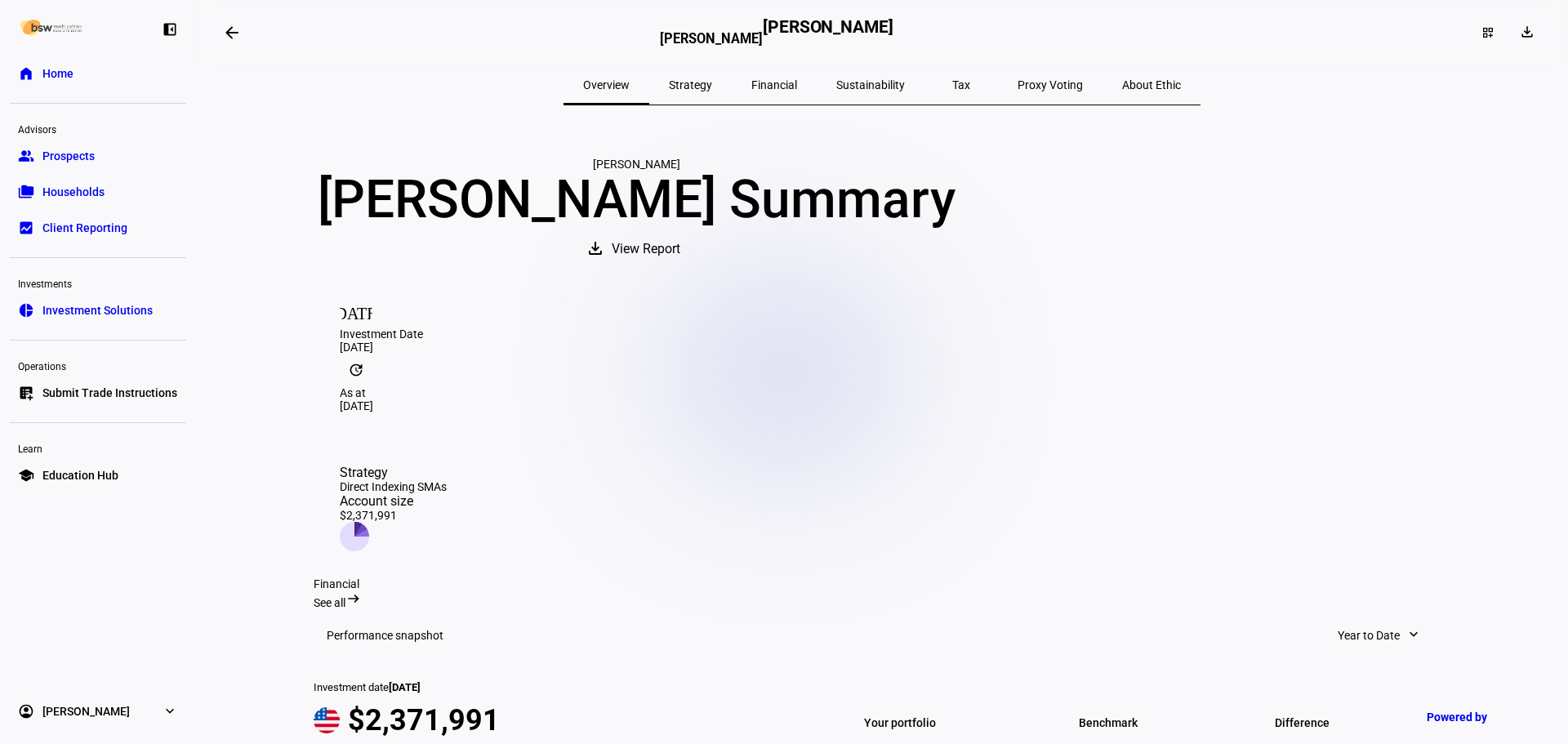
click at [225, 34] on span at bounding box center [232, 33] width 39 height 40
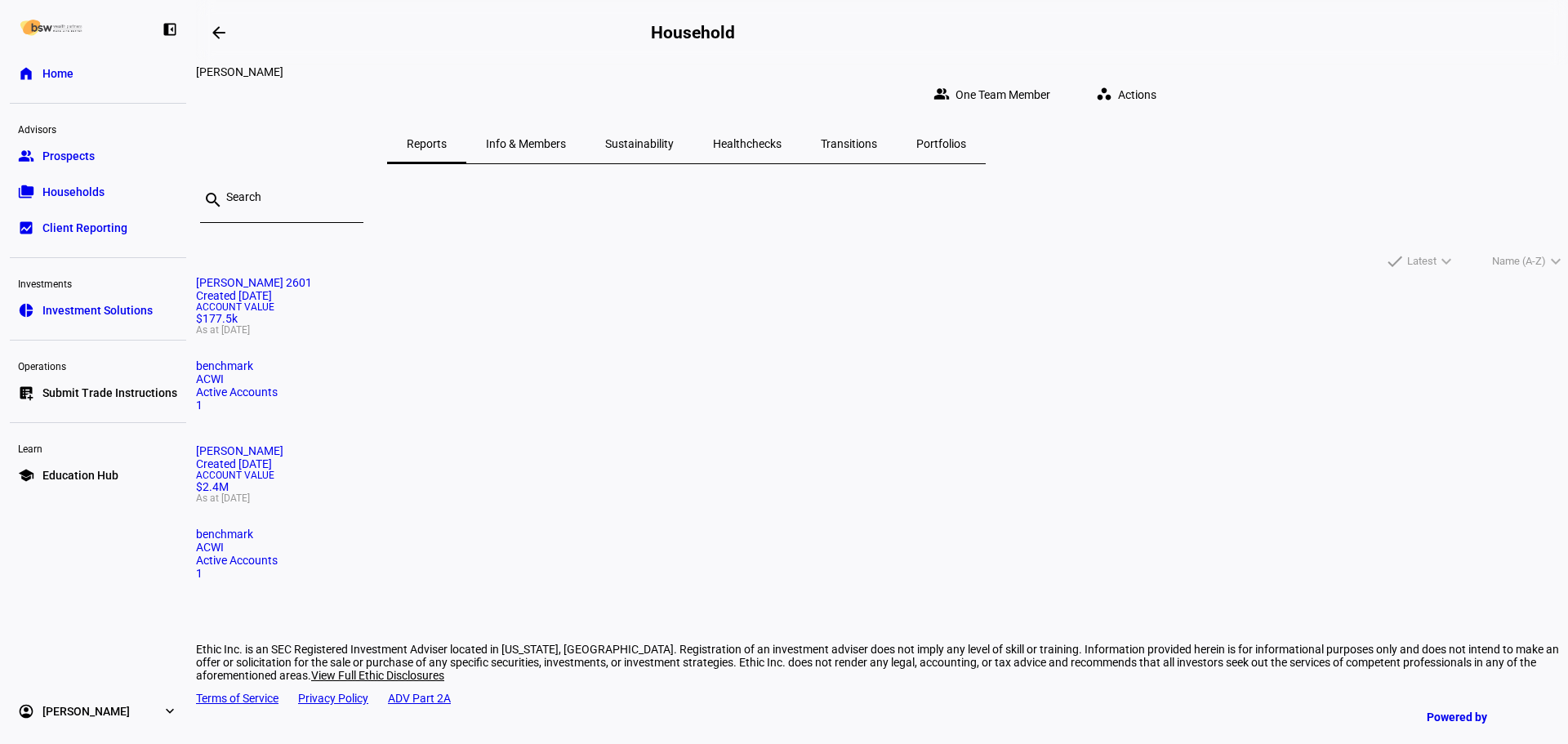
click at [786, 177] on div "search" at bounding box center [882, 207] width 1372 height 61
click at [129, 150] on link "group Prospects" at bounding box center [98, 156] width 176 height 33
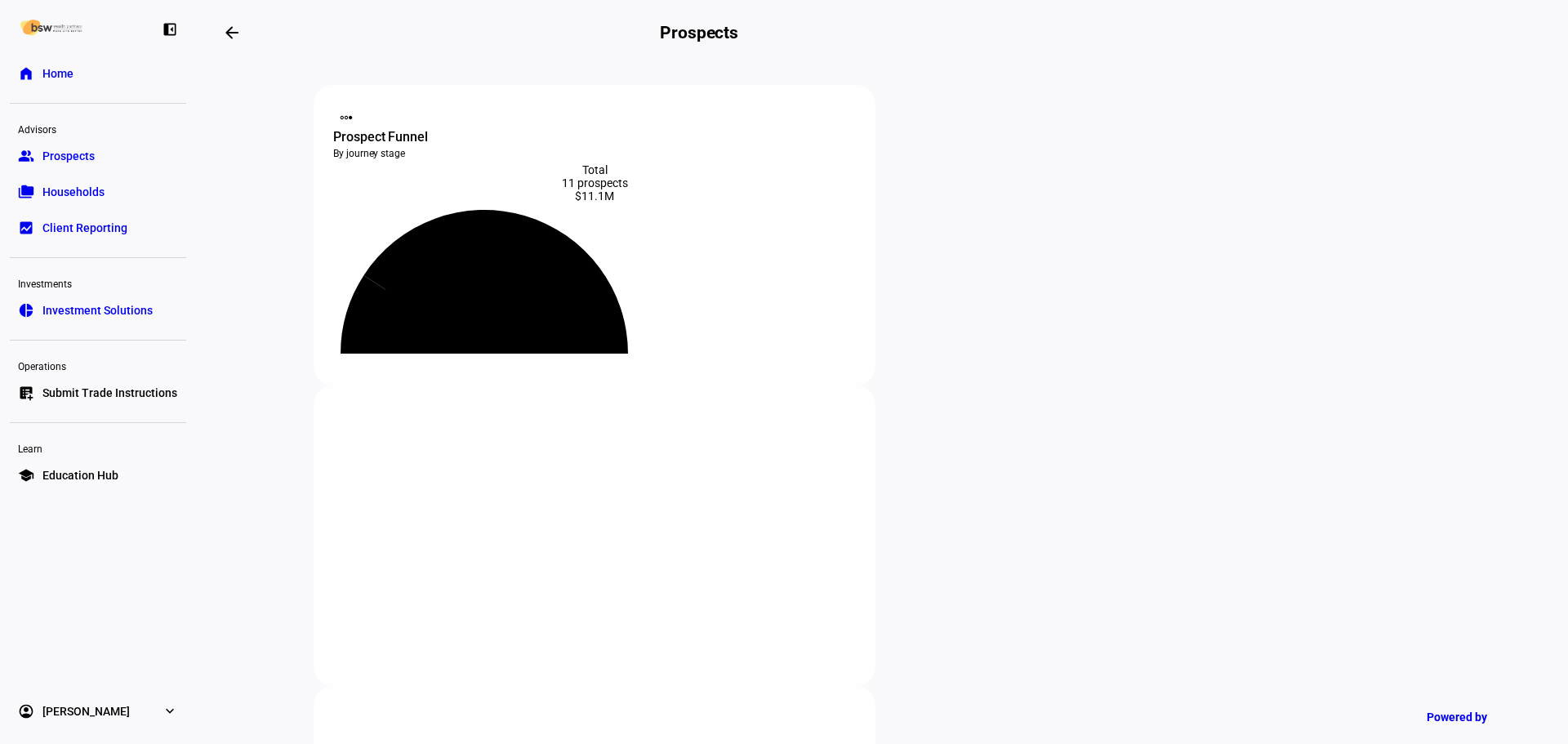
click at [165, 205] on link "folder_copy Households" at bounding box center [98, 192] width 176 height 33
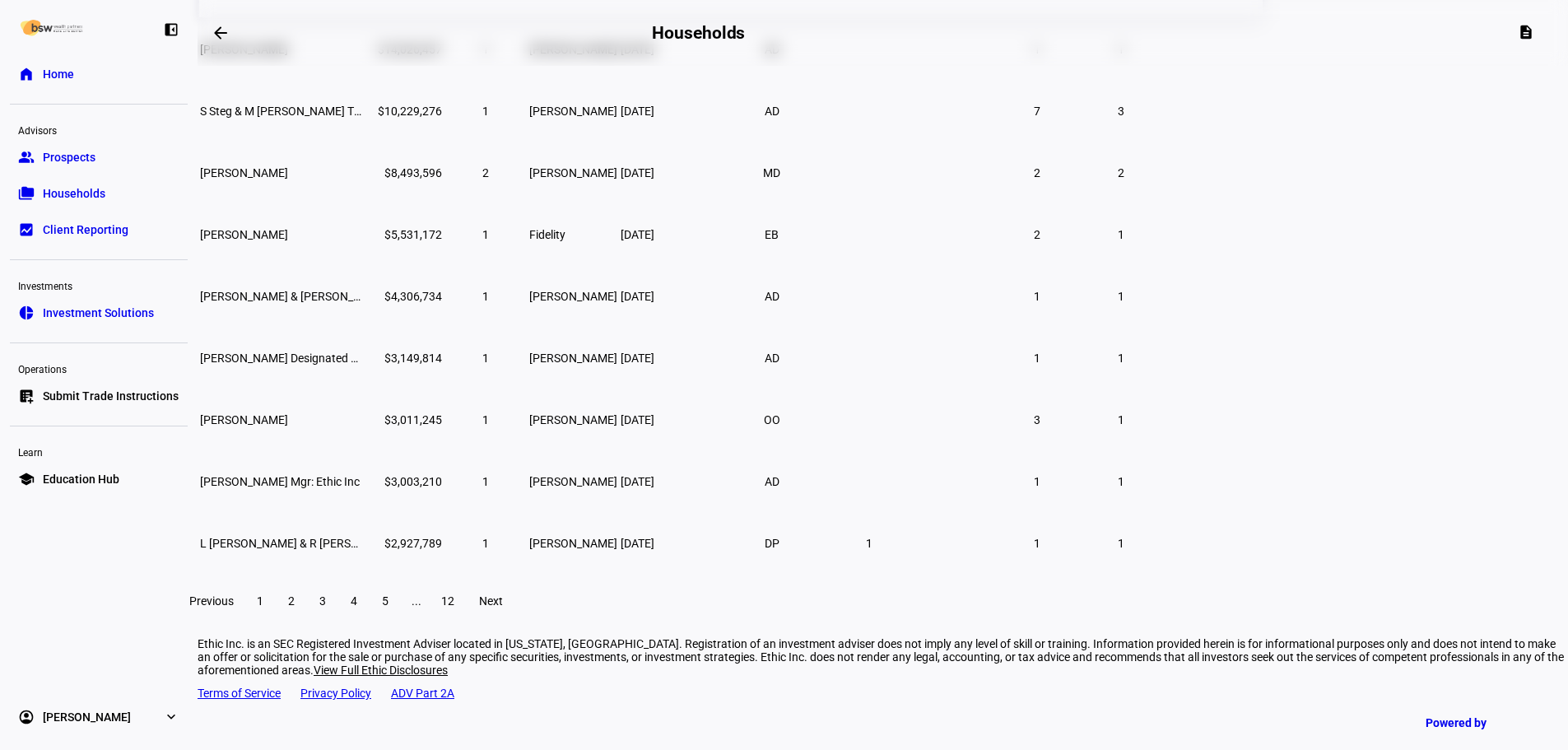
scroll to position [259, 0]
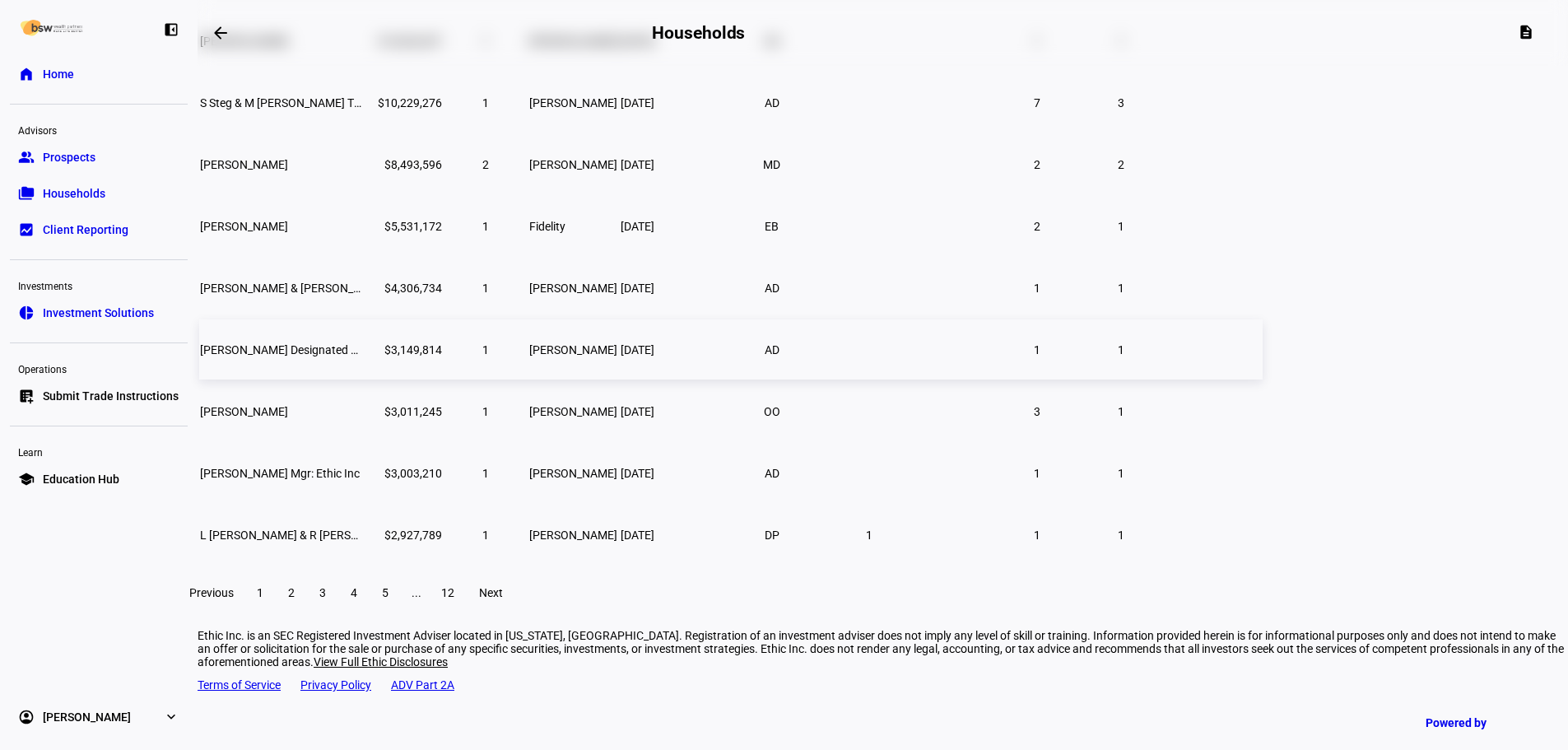
click at [364, 380] on td "Eli Feldman Designated Bene Plan/Tod" at bounding box center [281, 349] width 165 height 60
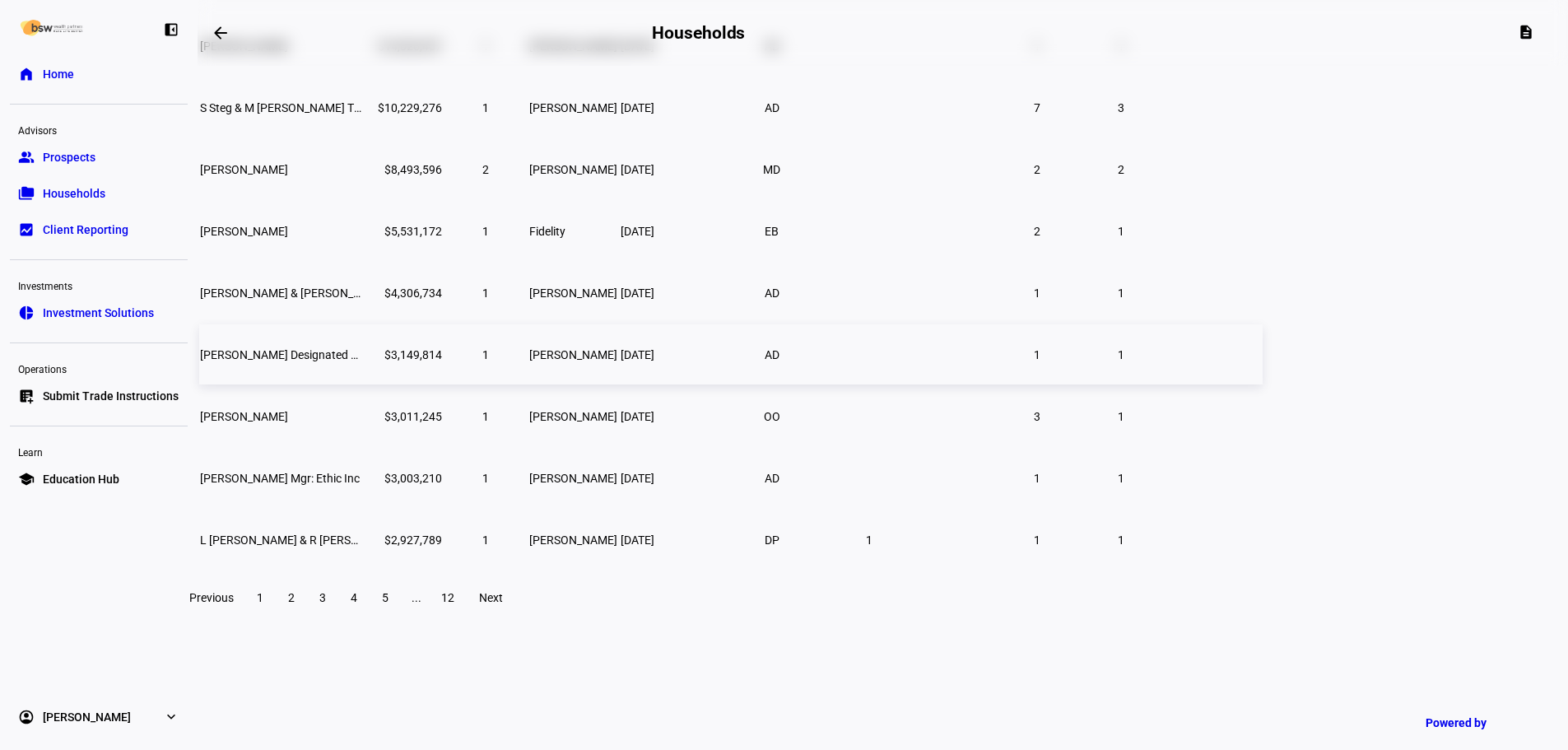
scroll to position [147, 0]
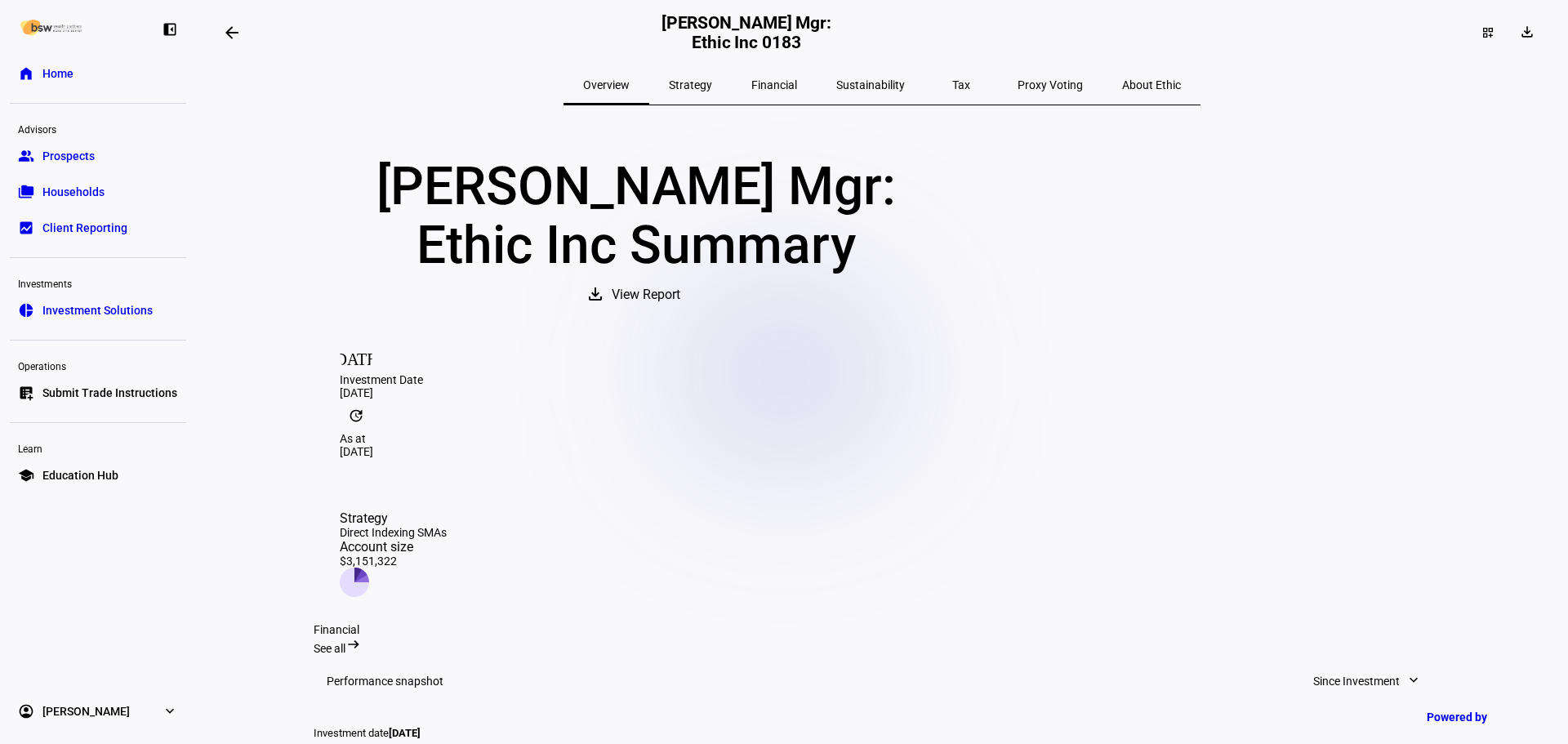
scroll to position [408, 0]
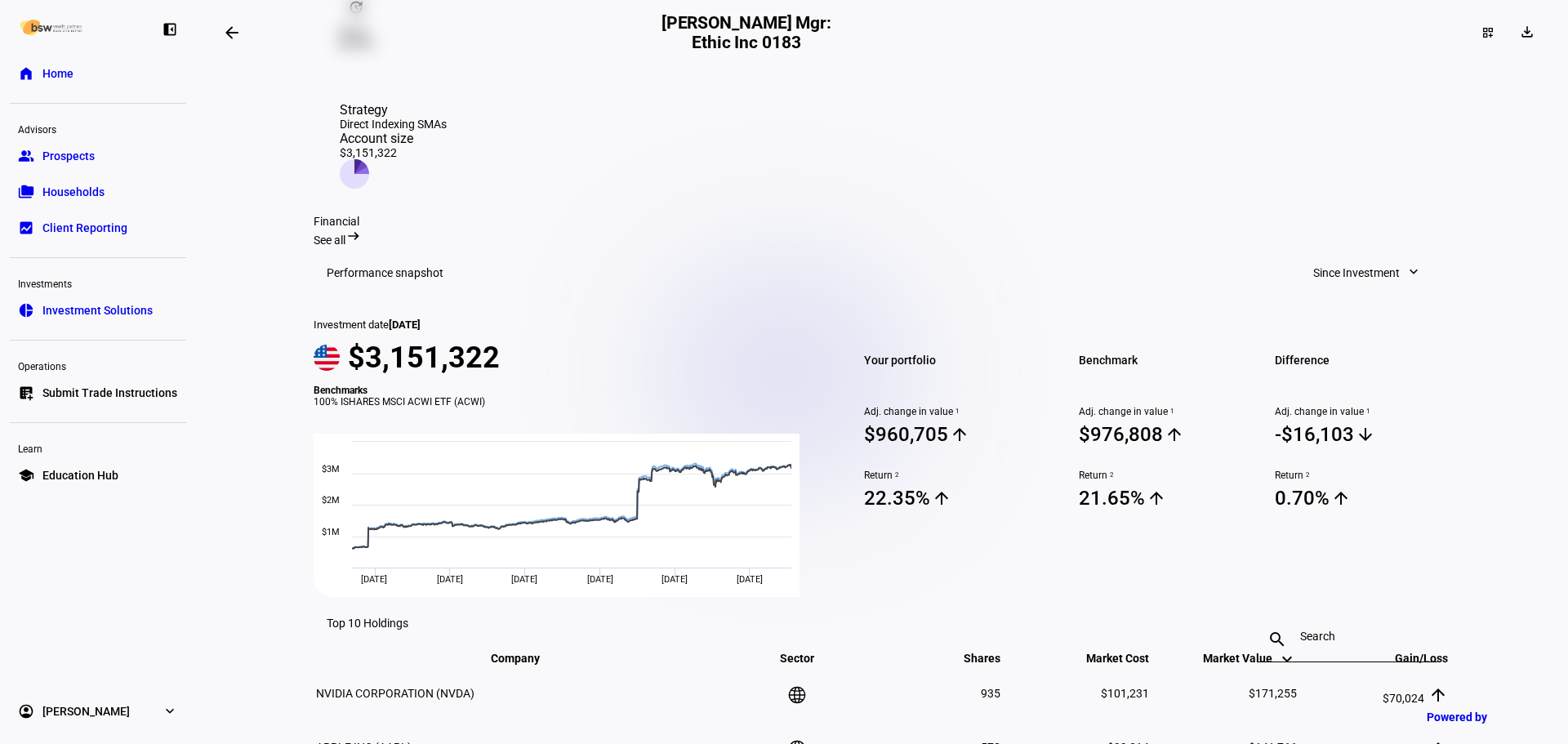
click at [1381, 257] on span "Since Investment" at bounding box center [1357, 273] width 86 height 33
click at [1260, 186] on div at bounding box center [784, 372] width 1568 height 744
click at [1407, 257] on span at bounding box center [1367, 273] width 141 height 33
click at [1403, 314] on button "Year to Date" at bounding box center [1361, 328] width 155 height 40
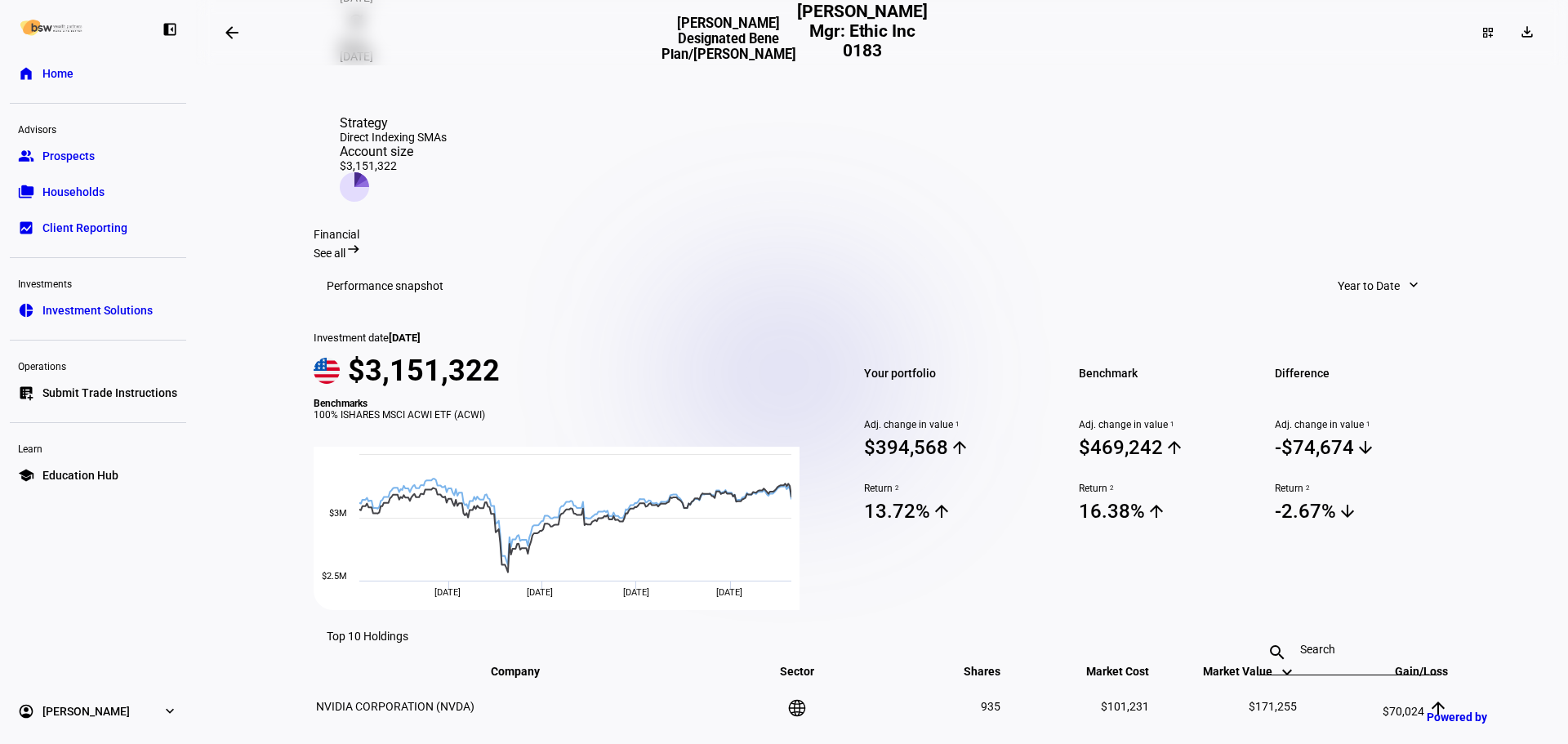
scroll to position [435, 0]
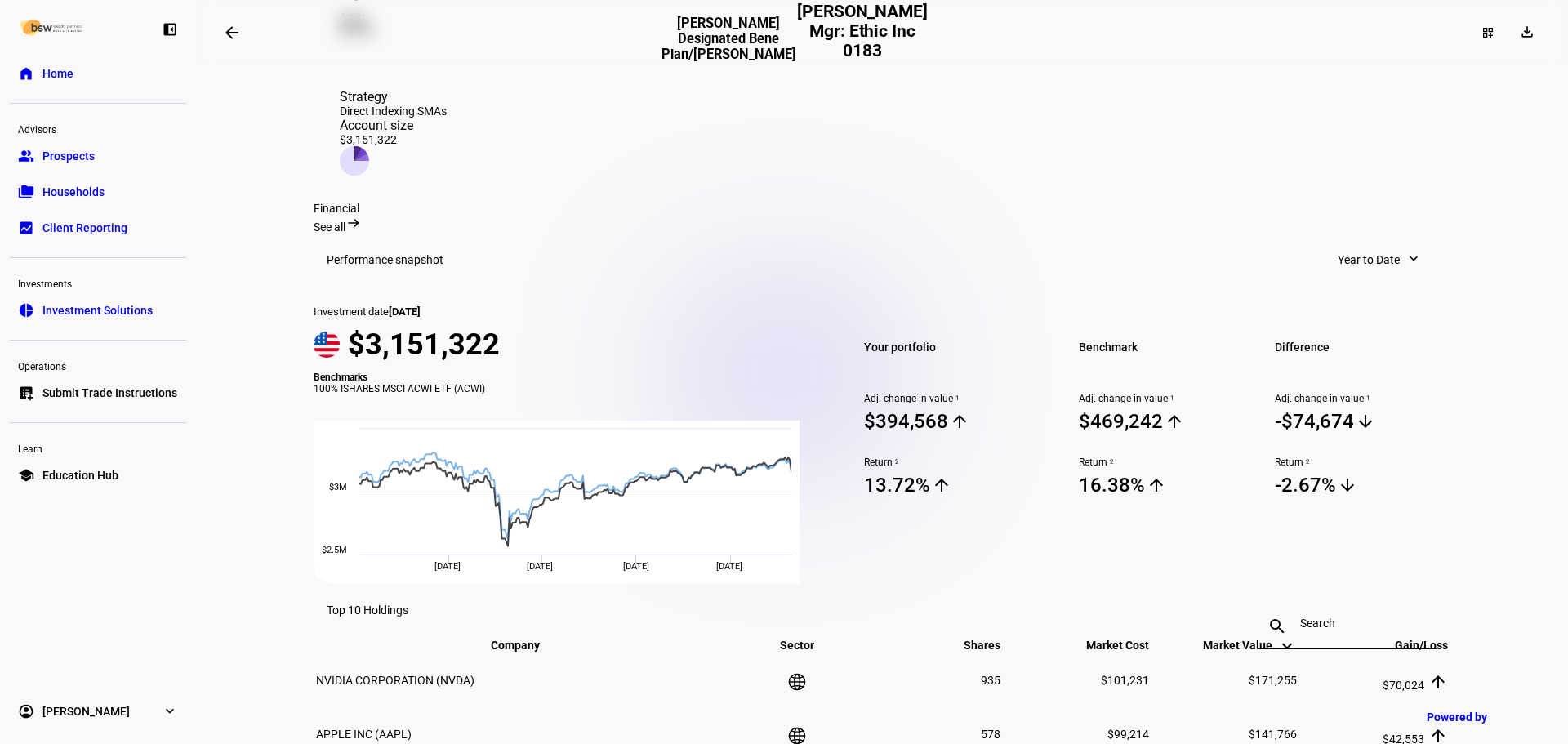
click at [1406, 251] on mat-icon "expand_more" at bounding box center [1414, 259] width 16 height 16
click at [1391, 258] on button "Month to Date" at bounding box center [1387, 249] width 155 height 40
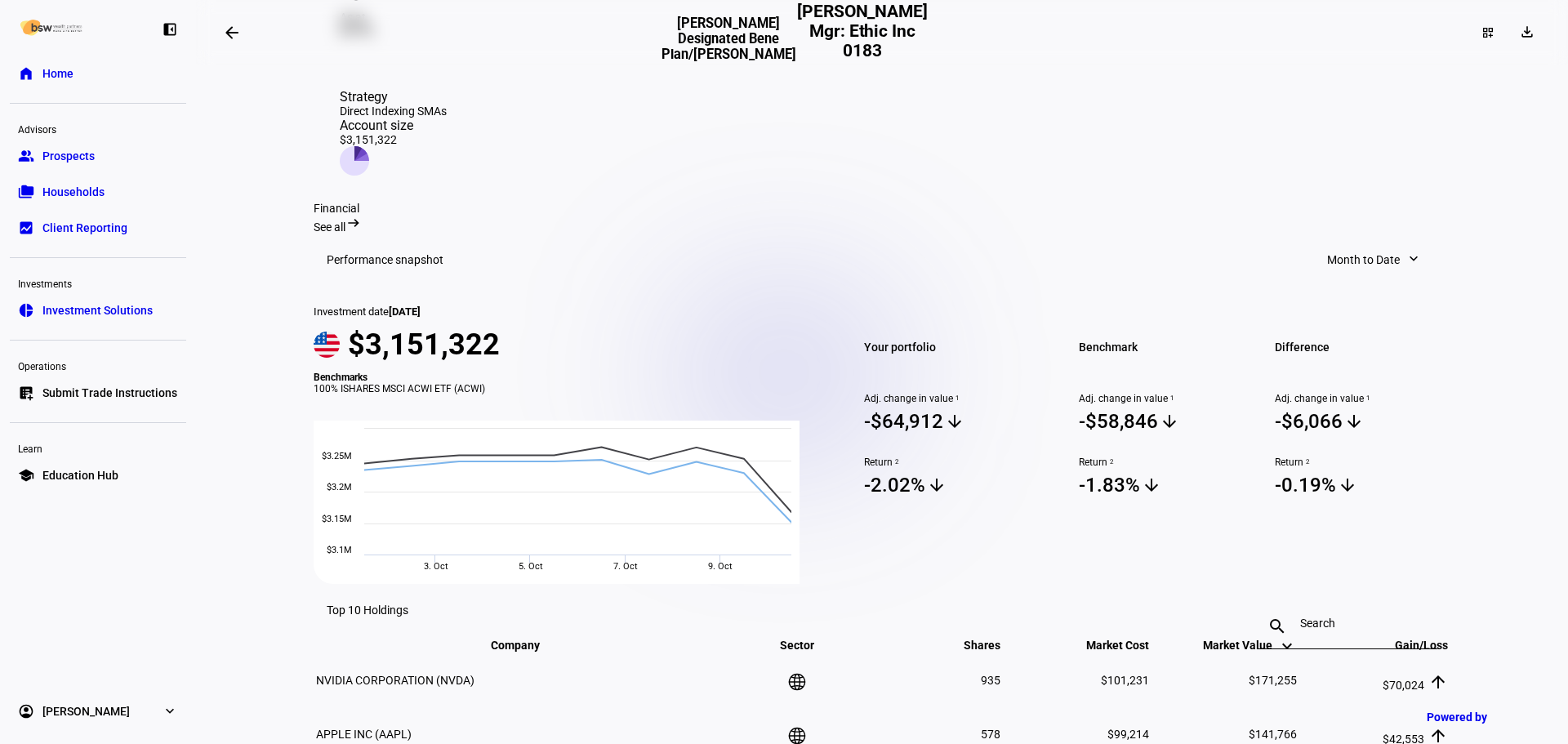
click at [1406, 251] on mat-icon "expand_more" at bounding box center [1414, 259] width 16 height 16
click at [1383, 360] on div "1 Year" at bounding box center [1376, 367] width 136 height 13
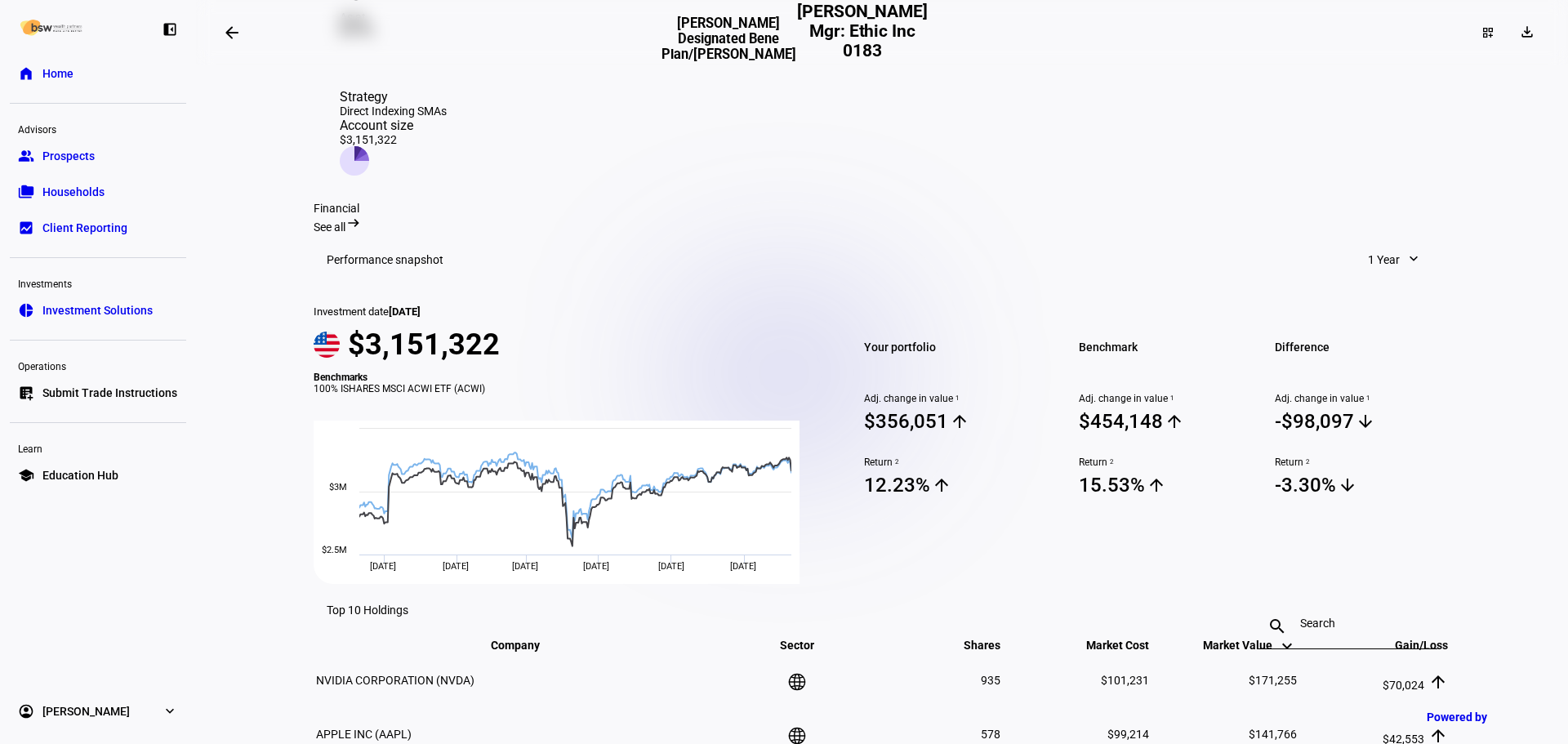
click at [1385, 234] on mat-toolbar "Performance snapshot 1 Year expand_more" at bounding box center [882, 260] width 1137 height 53
click at [1389, 244] on span at bounding box center [1394, 260] width 86 height 33
click at [804, 425] on div at bounding box center [784, 372] width 1568 height 744
click at [1406, 251] on mat-icon "expand_more" at bounding box center [1414, 259] width 16 height 16
click at [1408, 400] on div "5 Years" at bounding box center [1416, 407] width 136 height 13
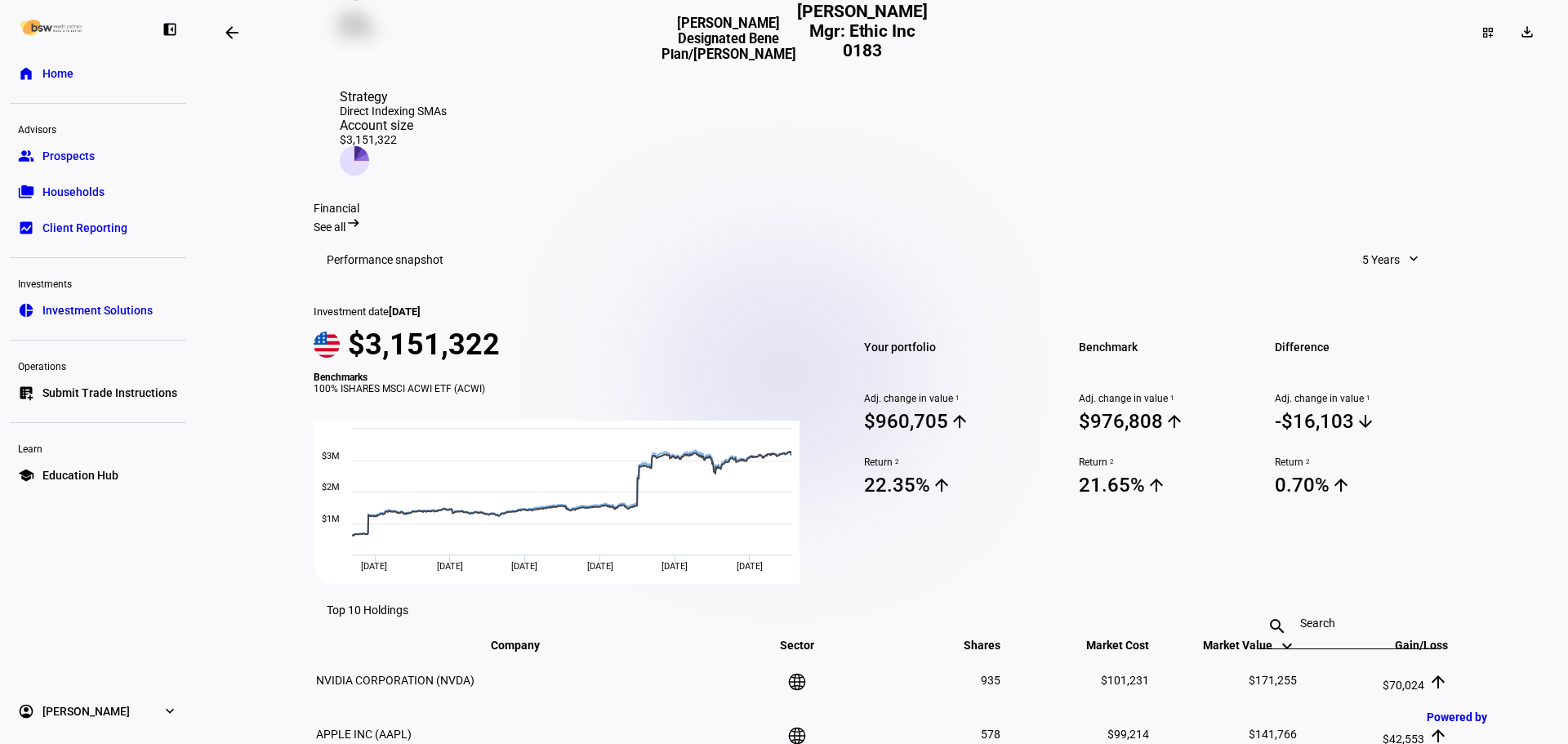
click at [1410, 244] on span at bounding box center [1391, 260] width 91 height 33
click at [1411, 439] on div "10 Years" at bounding box center [1410, 445] width 136 height 13
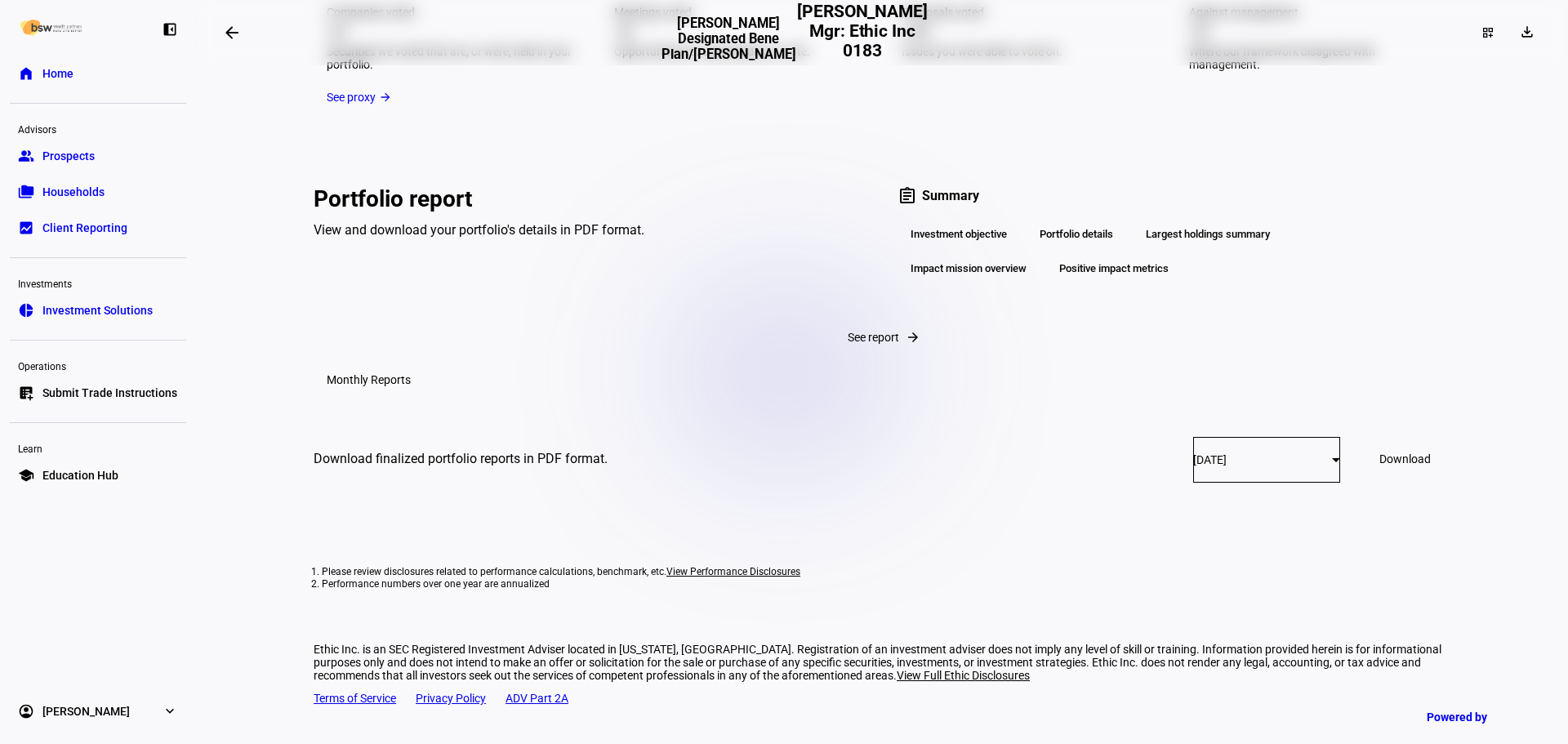
scroll to position [0, 0]
